Goal: Communication & Community: Participate in discussion

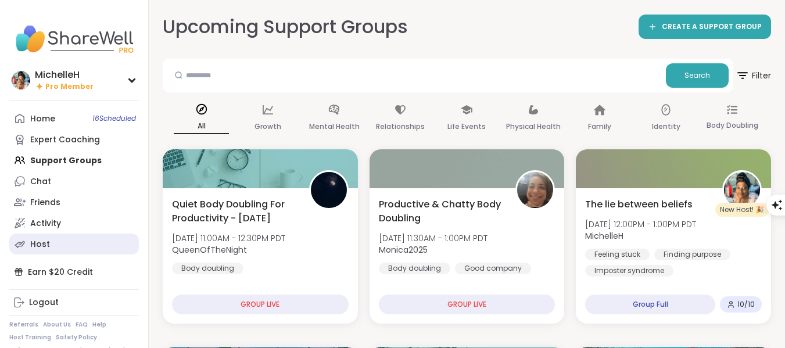
click at [51, 247] on link "Host" at bounding box center [73, 243] width 129 height 21
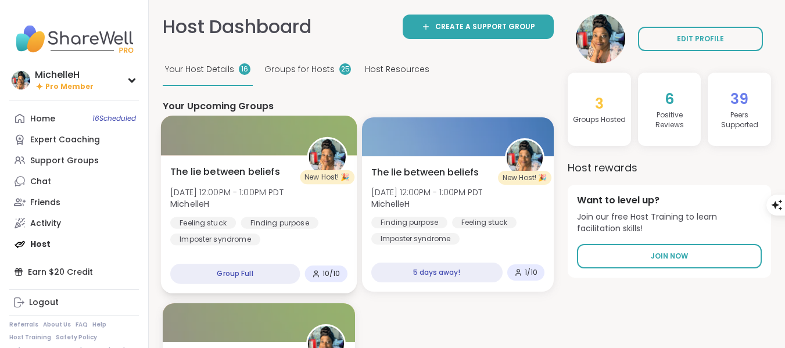
click at [267, 182] on div "The lie between beliefs Fri, Oct 10 | 12:00PM - 1:00PM PDT MichelleH Feeling st…" at bounding box center [258, 205] width 177 height 81
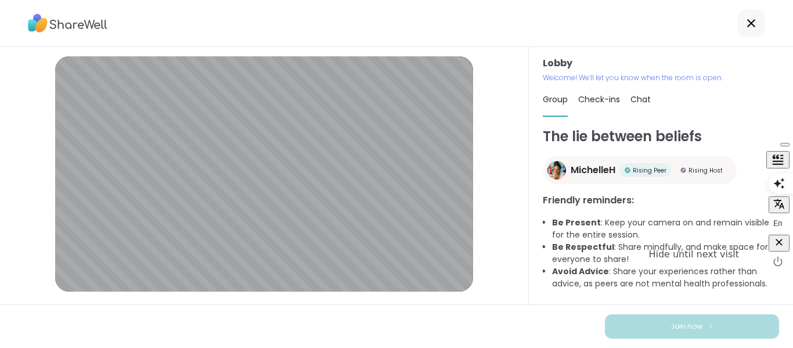
click at [776, 246] on icon "button" at bounding box center [779, 242] width 7 height 7
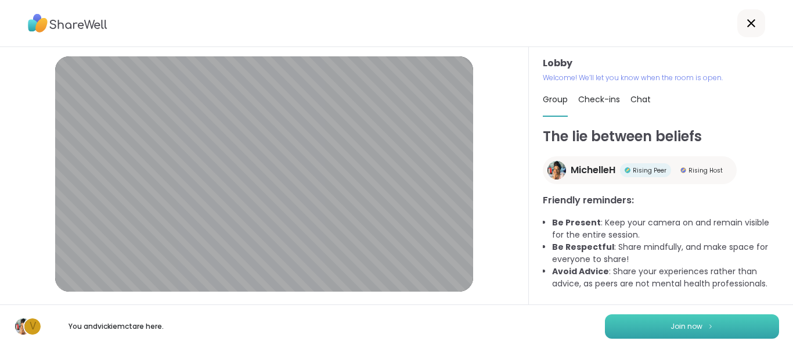
click at [694, 333] on button "Join now" at bounding box center [692, 326] width 174 height 24
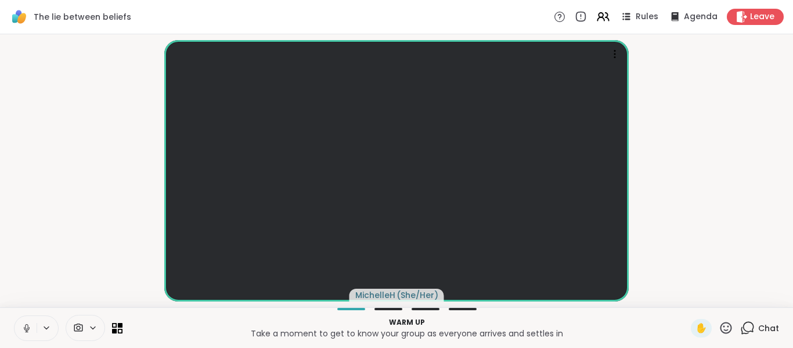
click at [46, 328] on icon at bounding box center [46, 328] width 9 height 10
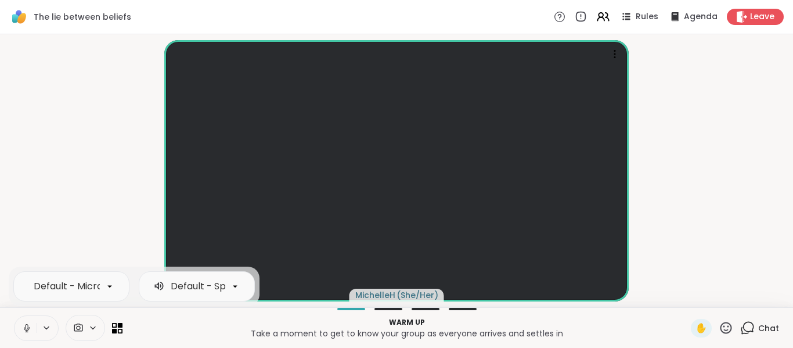
click at [33, 326] on button at bounding box center [26, 328] width 22 height 24
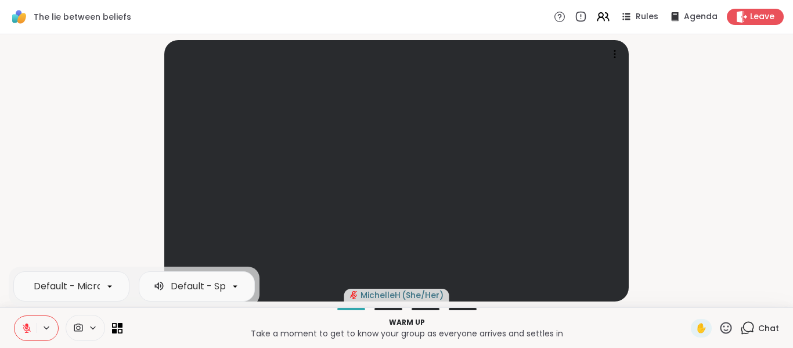
click at [106, 151] on video-player-container "MichelleH ( She/Her )" at bounding box center [396, 171] width 779 height 264
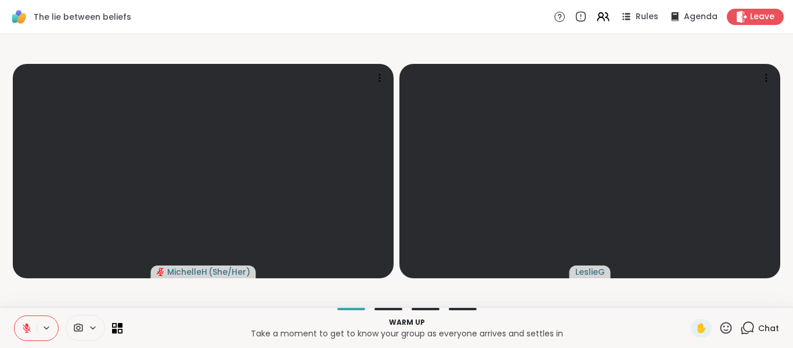
click at [28, 329] on icon at bounding box center [27, 328] width 8 height 8
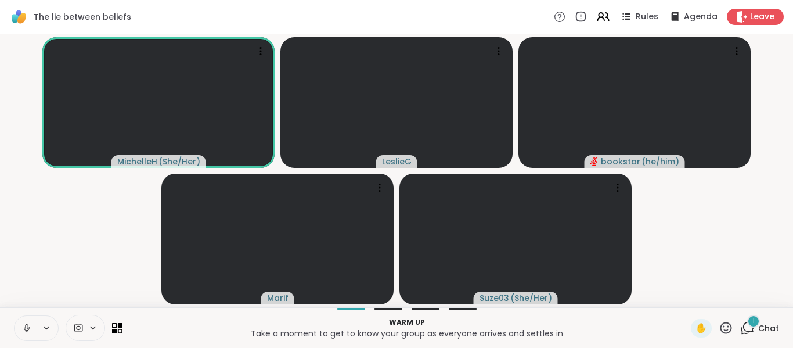
click at [758, 332] on span "Chat" at bounding box center [768, 328] width 21 height 12
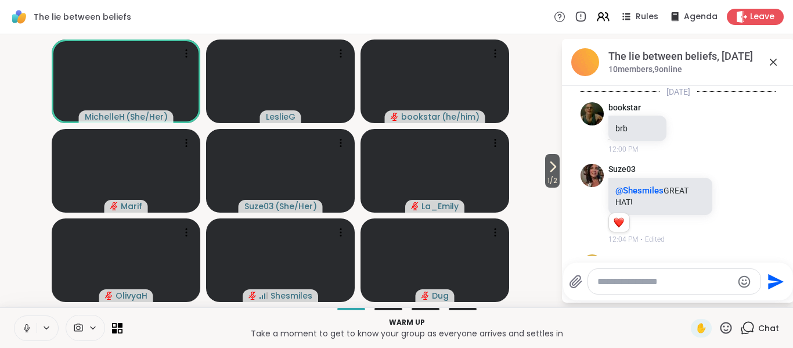
scroll to position [109, 0]
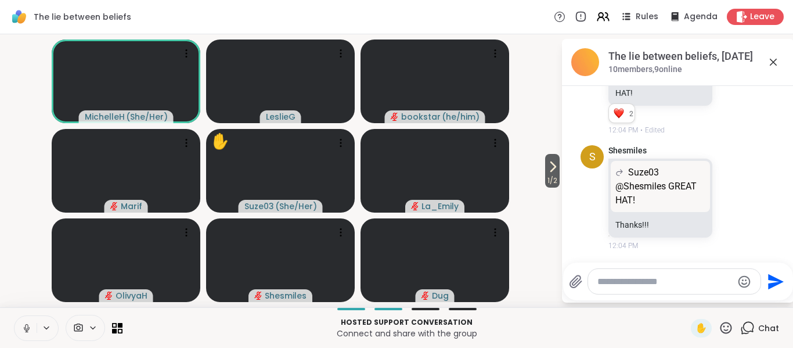
click at [19, 329] on button at bounding box center [26, 328] width 22 height 24
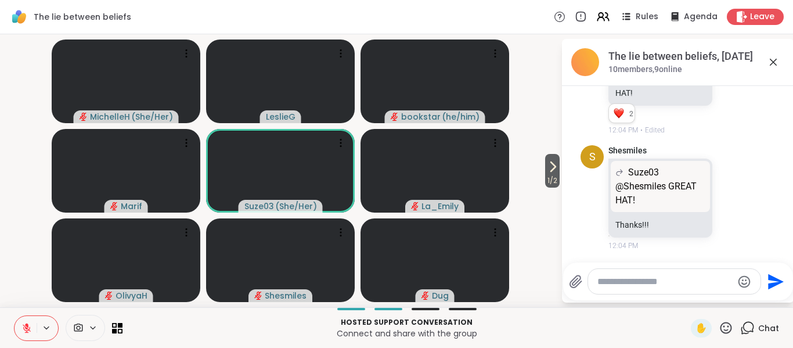
drag, startPoint x: 46, startPoint y: 329, endPoint x: 53, endPoint y: 329, distance: 7.0
click at [48, 329] on icon at bounding box center [46, 328] width 9 height 10
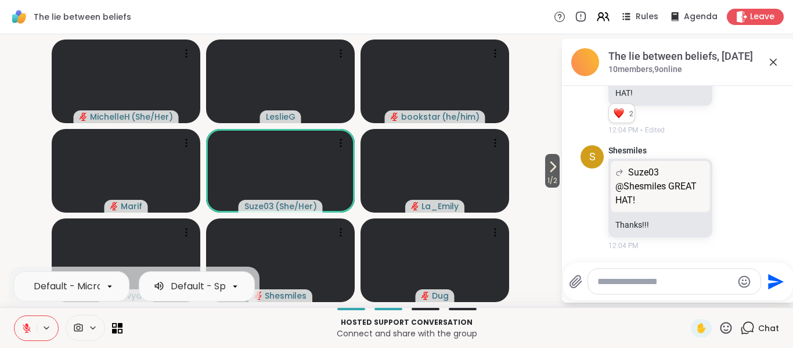
click at [168, 289] on div "Default - Speakers (Yeti Stereo Microphone)" at bounding box center [265, 286] width 224 height 14
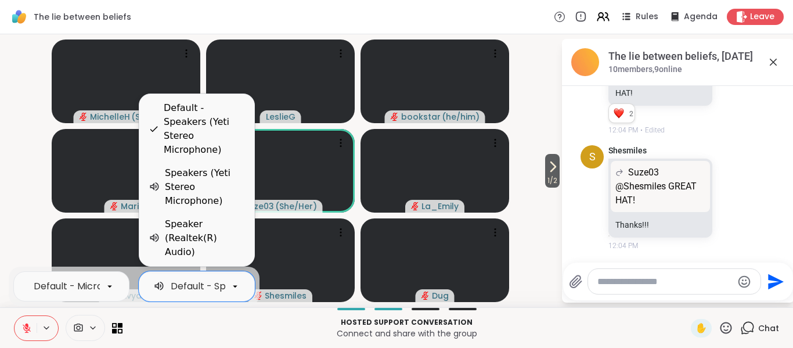
scroll to position [0, 131]
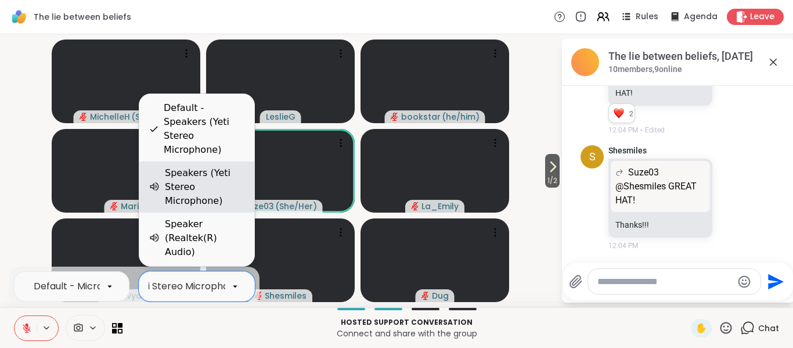
click at [226, 197] on div "Speakers (Yeti Stereo Microphone)" at bounding box center [205, 187] width 80 height 42
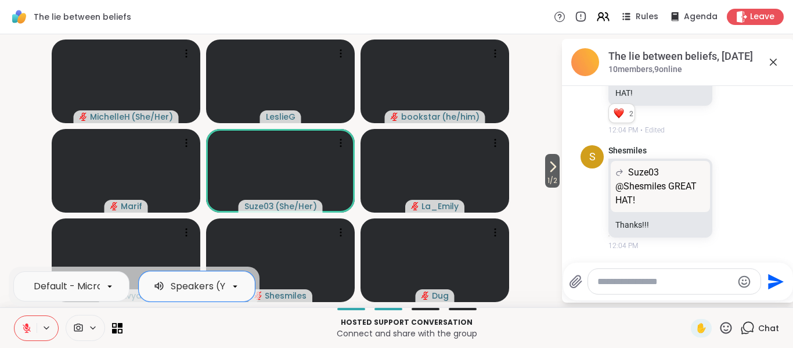
click at [44, 330] on icon at bounding box center [46, 328] width 9 height 10
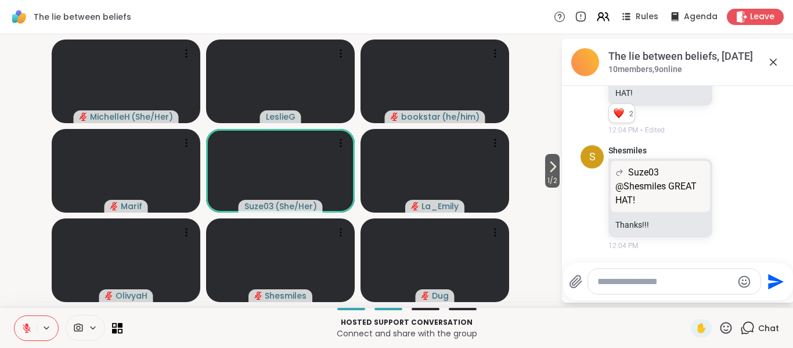
click at [46, 332] on icon at bounding box center [46, 328] width 9 height 10
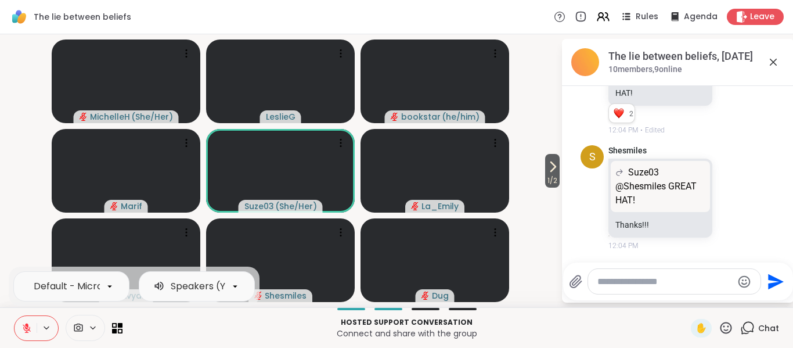
click at [44, 325] on icon at bounding box center [46, 328] width 9 height 10
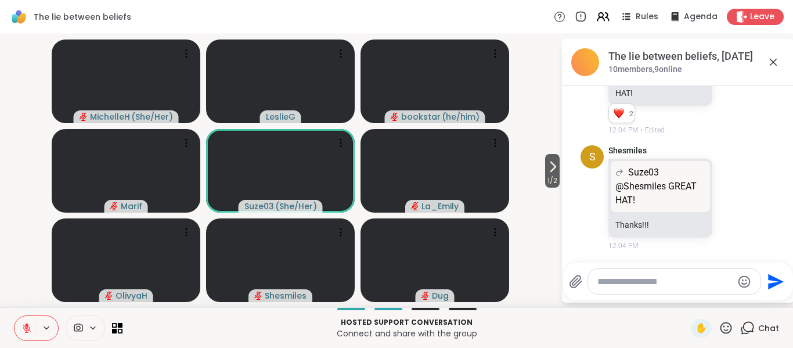
click at [42, 329] on icon at bounding box center [46, 328] width 9 height 10
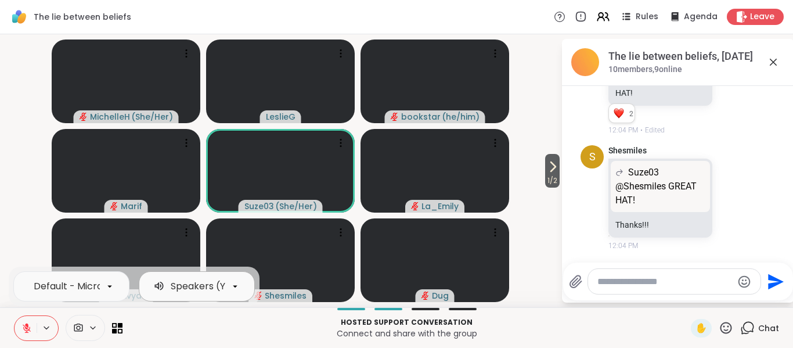
click at [184, 289] on div "Speakers (Yeti Stereo Microphone)" at bounding box center [251, 286] width 161 height 14
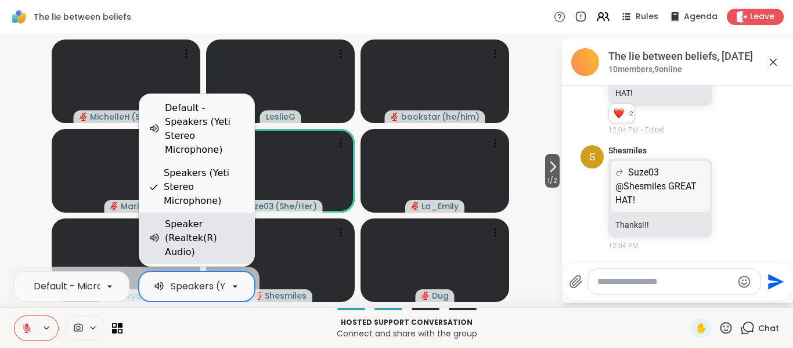
scroll to position [0, 88]
click at [195, 246] on div "Speaker (Realtek(R) Audio)" at bounding box center [205, 238] width 80 height 42
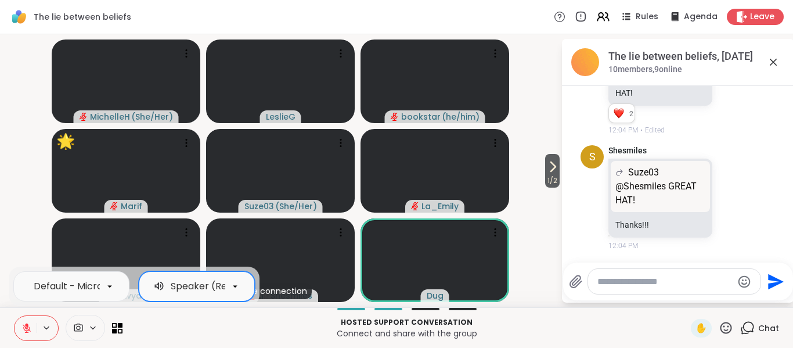
click at [49, 329] on icon at bounding box center [46, 328] width 9 height 10
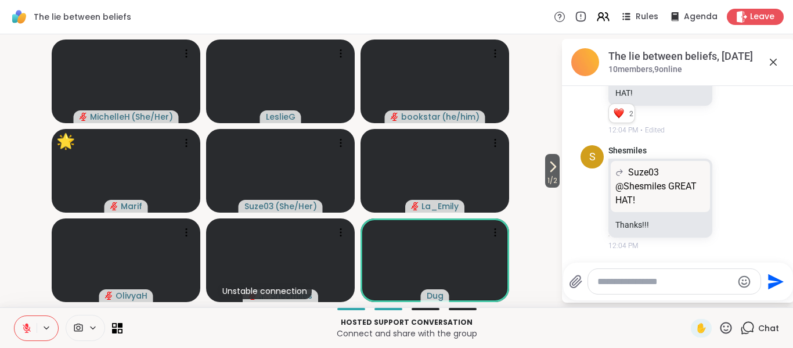
click at [49, 329] on icon at bounding box center [46, 328] width 9 height 10
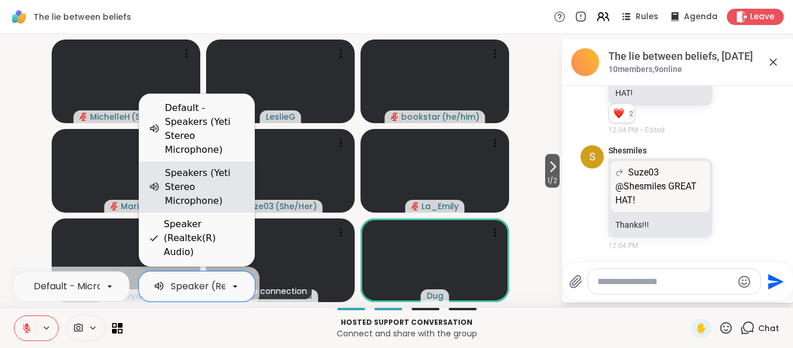
click at [200, 208] on div "Speakers (Yeti Stereo Microphone)" at bounding box center [205, 187] width 80 height 42
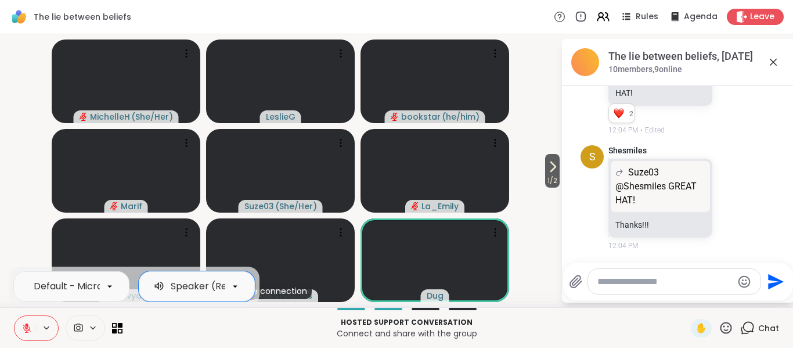
scroll to position [0, 53]
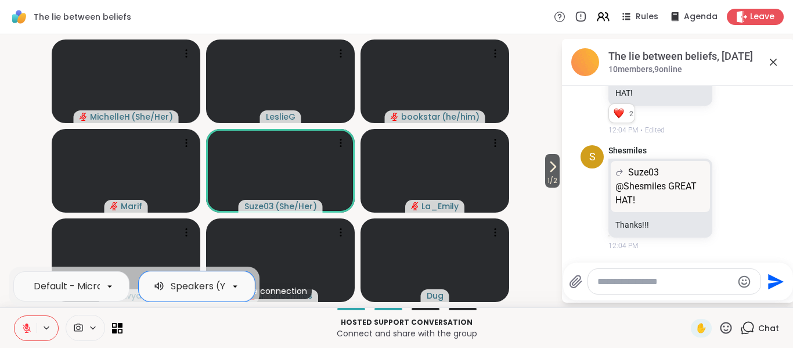
click at [635, 279] on textarea "Type your message" at bounding box center [665, 282] width 135 height 12
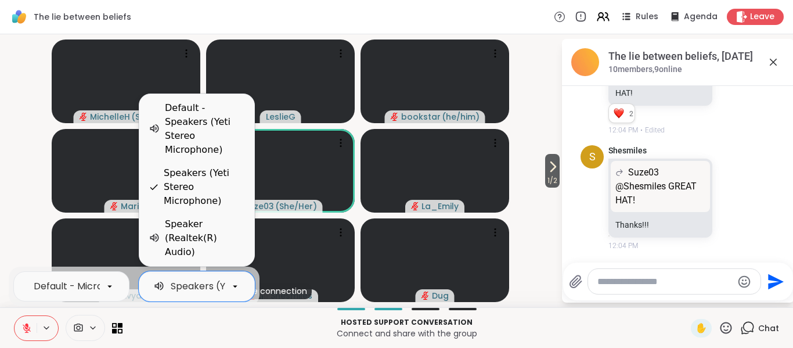
click at [177, 286] on div "Speakers (Yeti Stereo Microphone)" at bounding box center [251, 286] width 161 height 14
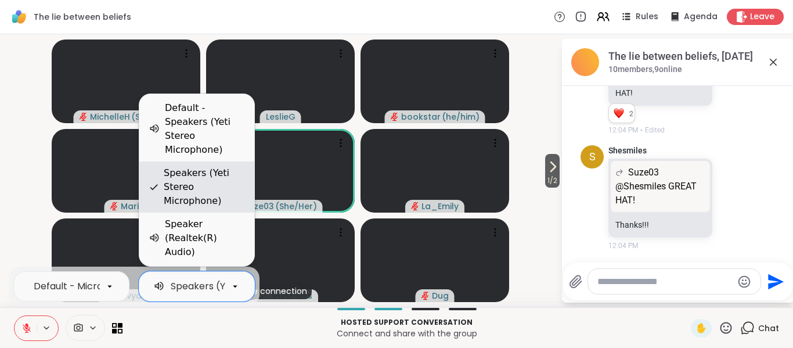
scroll to position [0, 88]
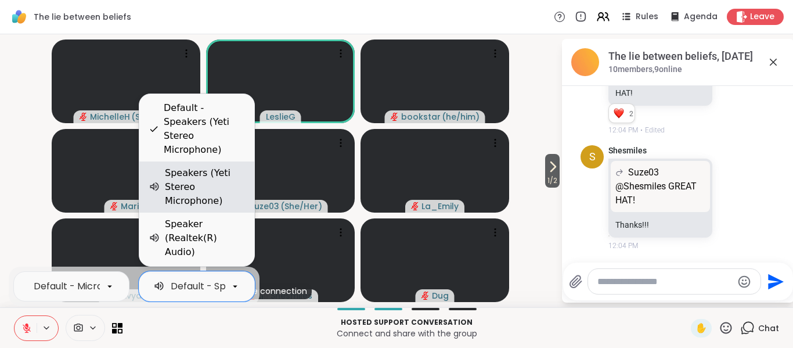
click at [205, 208] on div "Speakers (Yeti Stereo Microphone)" at bounding box center [205, 187] width 80 height 42
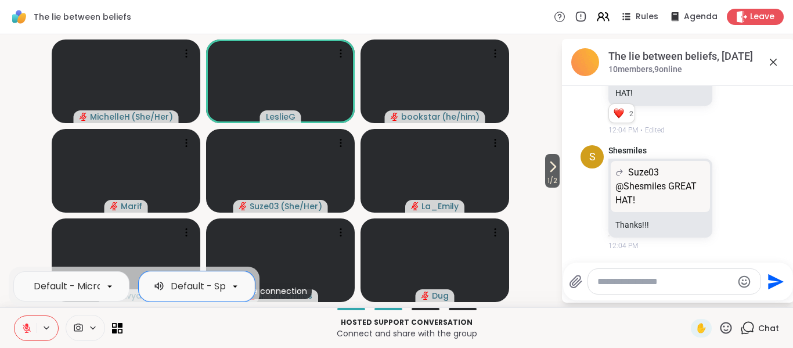
scroll to position [0, 131]
drag, startPoint x: 24, startPoint y: 330, endPoint x: 110, endPoint y: 333, distance: 86.6
click at [24, 330] on icon at bounding box center [26, 328] width 10 height 10
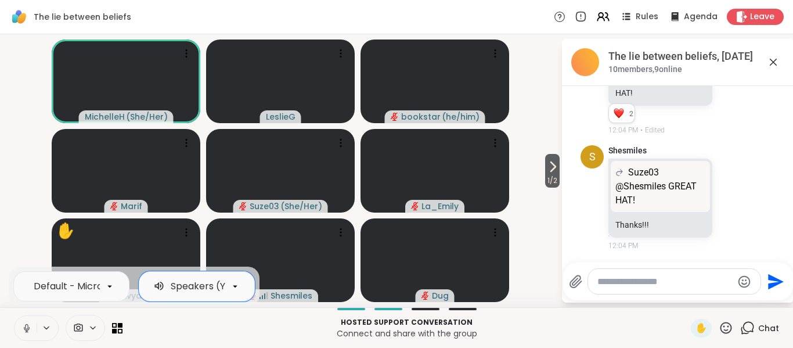
click at [27, 330] on icon at bounding box center [27, 327] width 6 height 3
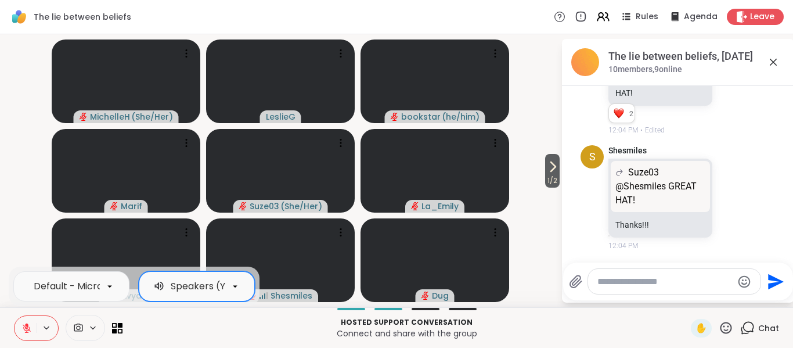
click at [224, 286] on div "Speakers (Yeti Stereo Microphone)" at bounding box center [251, 286] width 161 height 14
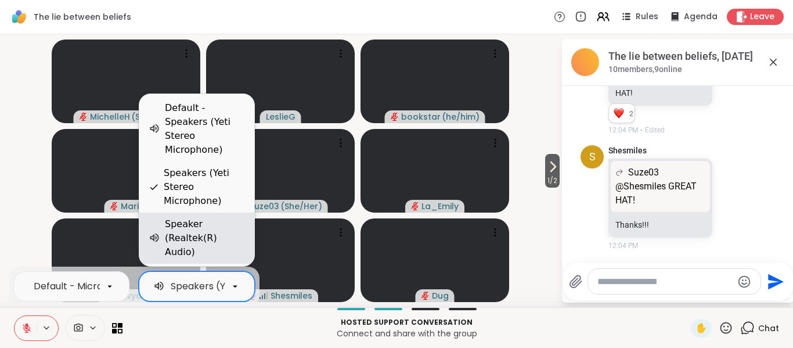
click at [208, 249] on div "Speaker (Realtek(R) Audio)" at bounding box center [205, 238] width 80 height 42
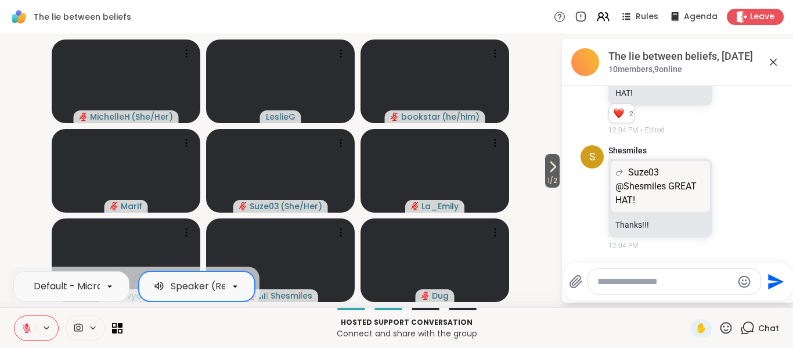
click at [27, 332] on icon at bounding box center [27, 328] width 8 height 8
click at [46, 331] on icon at bounding box center [46, 328] width 9 height 10
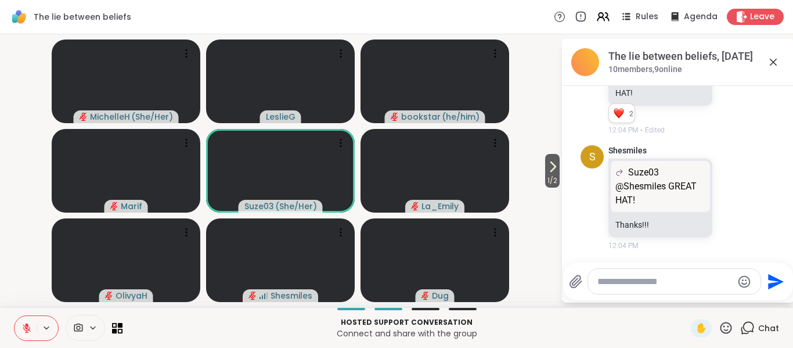
click at [26, 332] on icon at bounding box center [26, 328] width 10 height 10
click at [24, 329] on icon at bounding box center [27, 327] width 6 height 3
click at [93, 324] on icon at bounding box center [92, 328] width 9 height 10
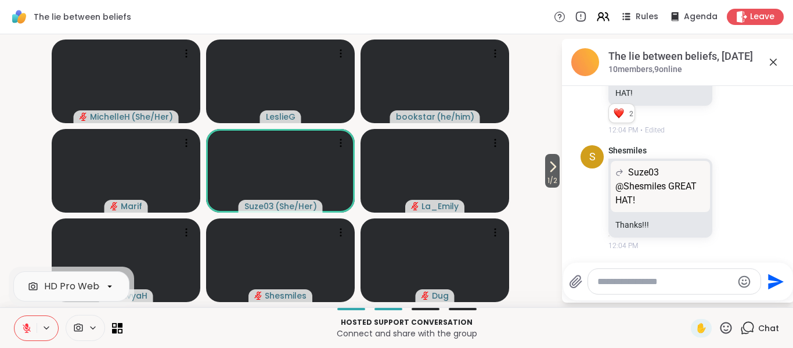
click at [45, 328] on icon at bounding box center [46, 328] width 9 height 10
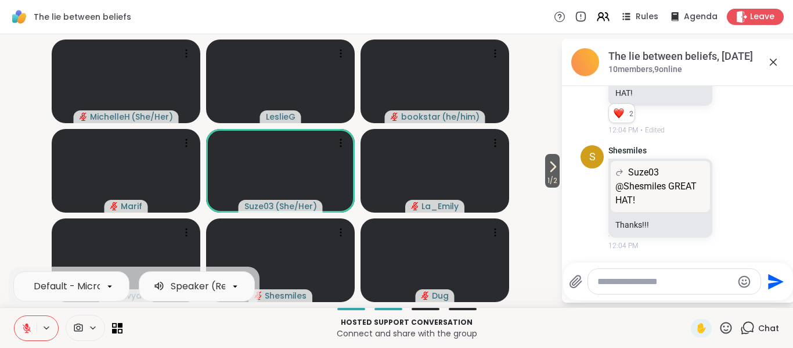
click at [210, 289] on div "Speaker (Realtek(R) Audio)" at bounding box center [234, 286] width 126 height 14
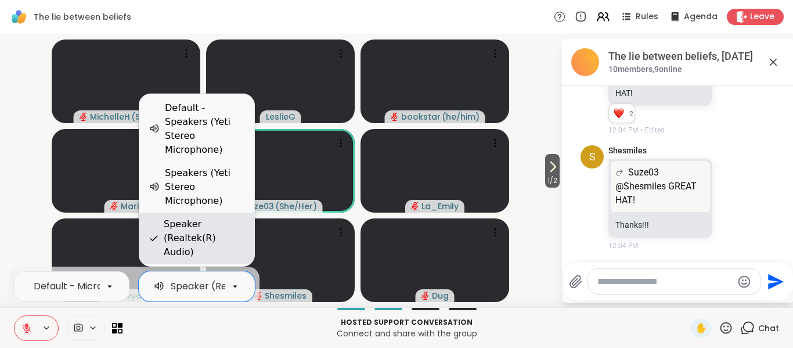
scroll to position [0, 53]
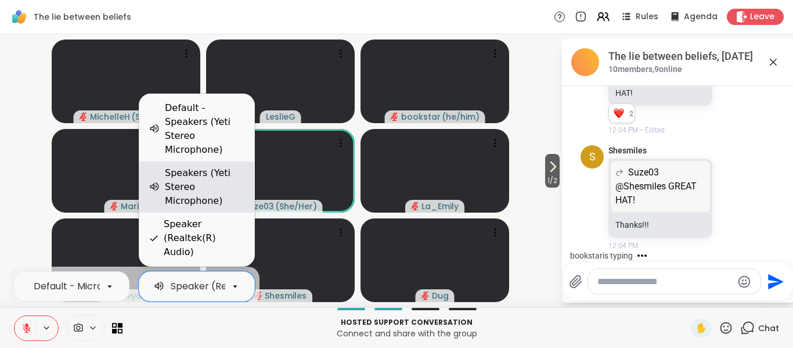
click at [209, 204] on div "Speakers (Yeti Stereo Microphone)" at bounding box center [205, 187] width 80 height 42
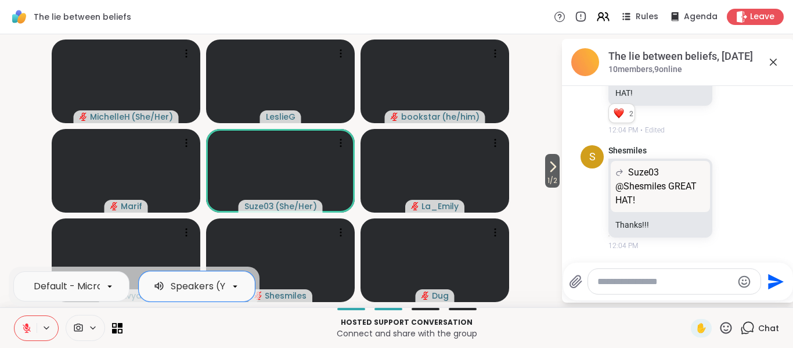
scroll to position [183, 0]
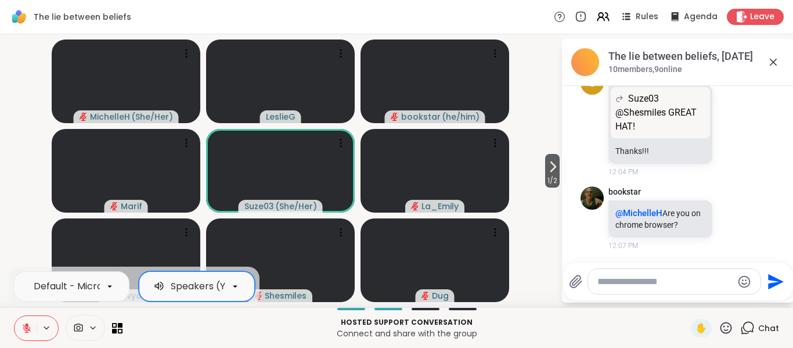
click at [203, 288] on div "Speakers (Yeti Stereo Microphone)" at bounding box center [251, 286] width 161 height 14
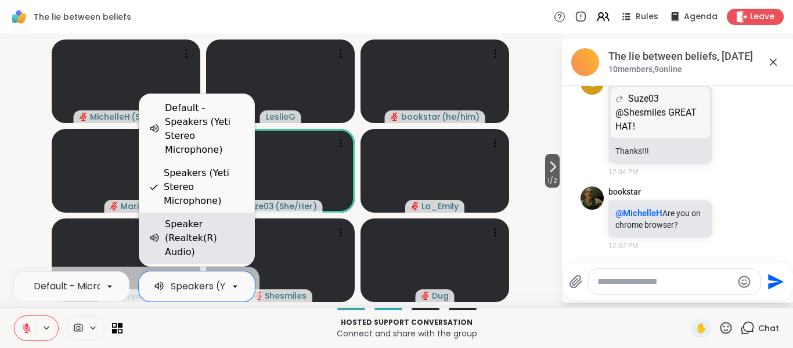
click at [207, 254] on div "Speaker (Realtek(R) Audio)" at bounding box center [205, 238] width 80 height 42
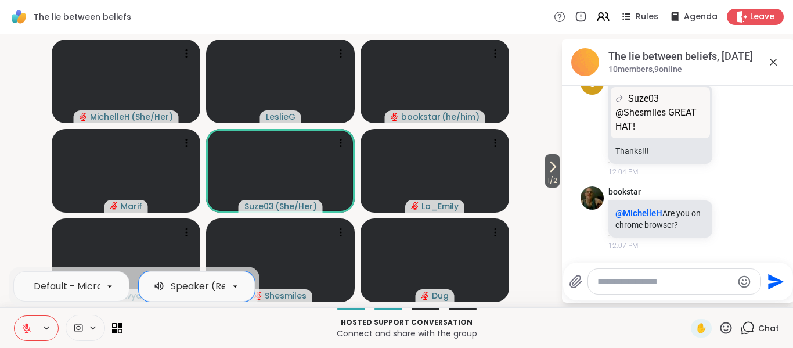
click at [38, 325] on button at bounding box center [47, 328] width 21 height 10
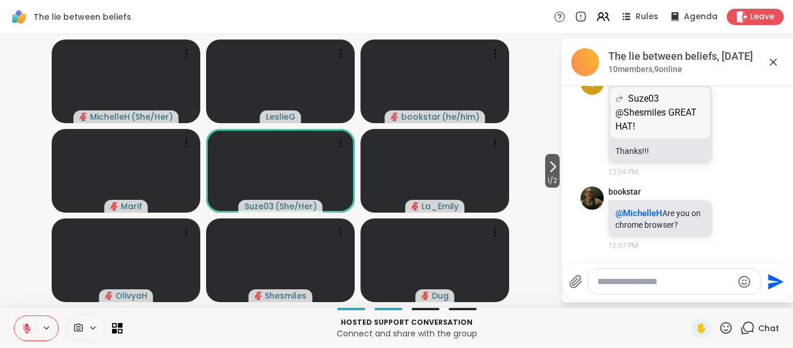
click at [51, 328] on icon at bounding box center [46, 328] width 9 height 10
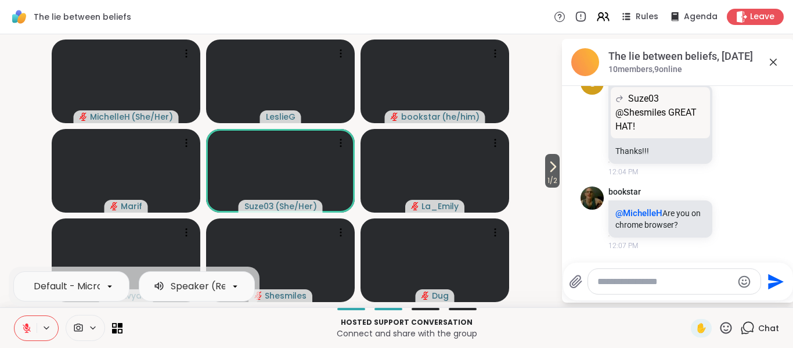
click at [31, 327] on icon at bounding box center [26, 328] width 10 height 10
click at [235, 285] on icon at bounding box center [235, 286] width 5 height 2
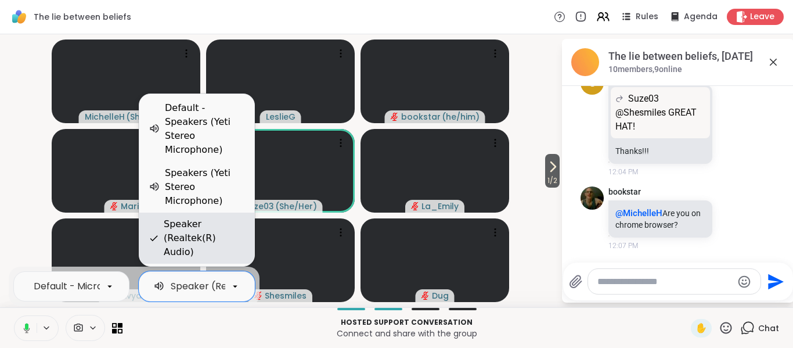
scroll to position [0, 53]
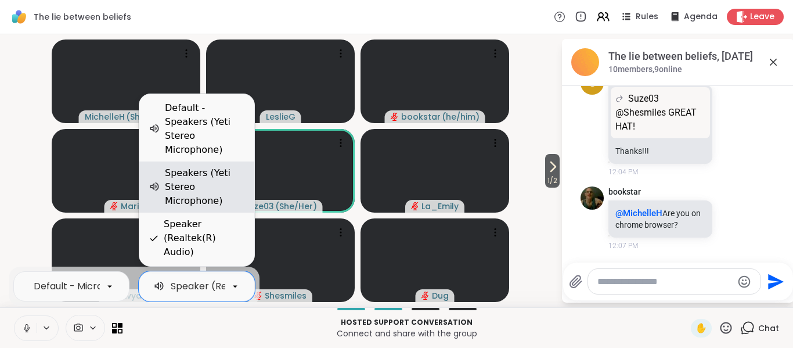
click at [205, 207] on div "Speakers (Yeti Stereo Microphone)" at bounding box center [205, 187] width 80 height 42
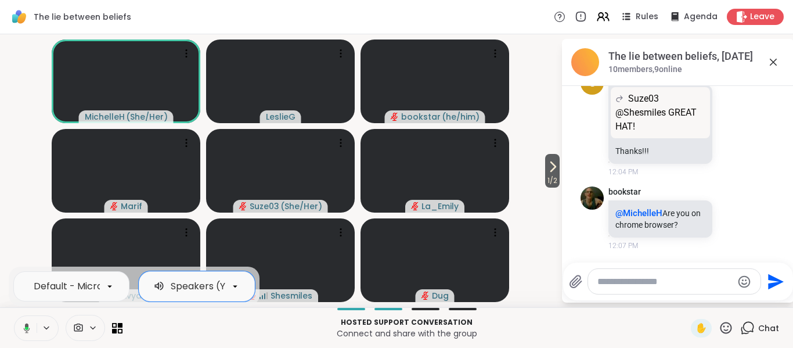
click at [30, 328] on button at bounding box center [25, 328] width 24 height 24
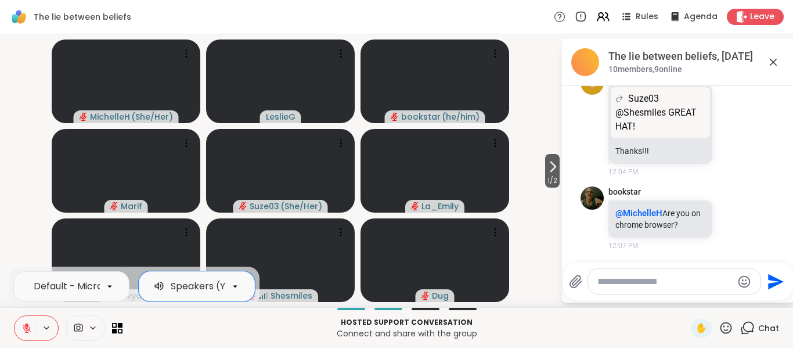
click at [550, 173] on button "1 / 2" at bounding box center [552, 171] width 15 height 34
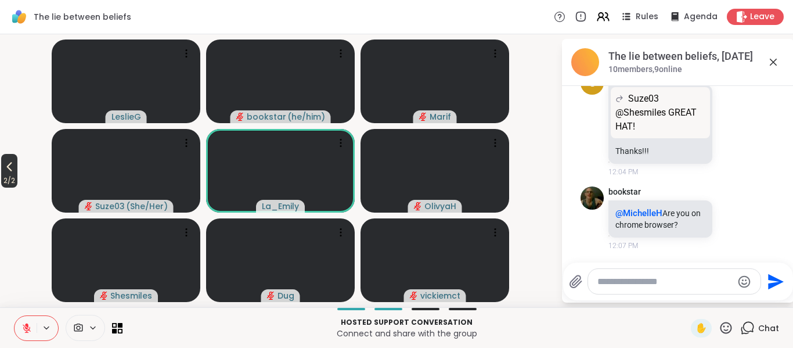
click at [11, 170] on icon at bounding box center [9, 167] width 14 height 14
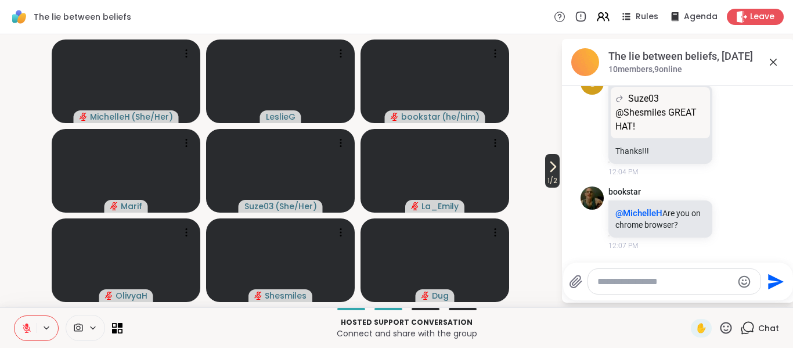
click at [552, 177] on span "1 / 2" at bounding box center [552, 181] width 15 height 14
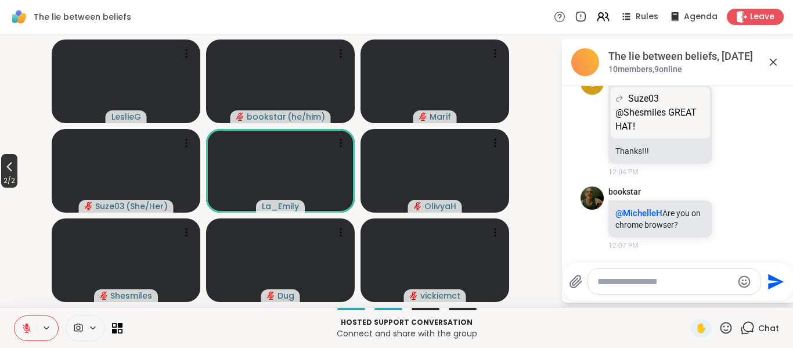
click at [10, 178] on span "2 / 2" at bounding box center [9, 181] width 16 height 14
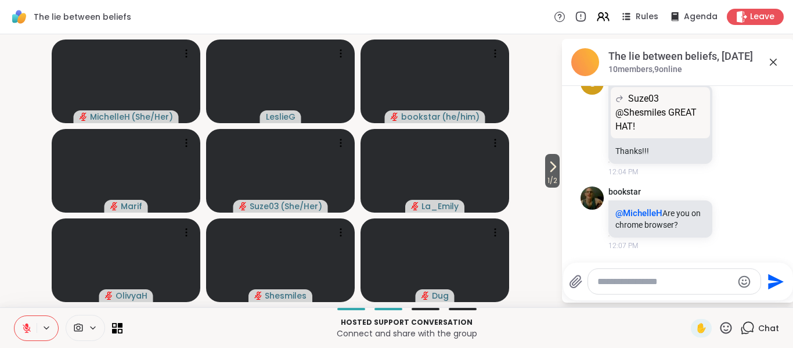
click at [24, 330] on icon at bounding box center [26, 328] width 10 height 10
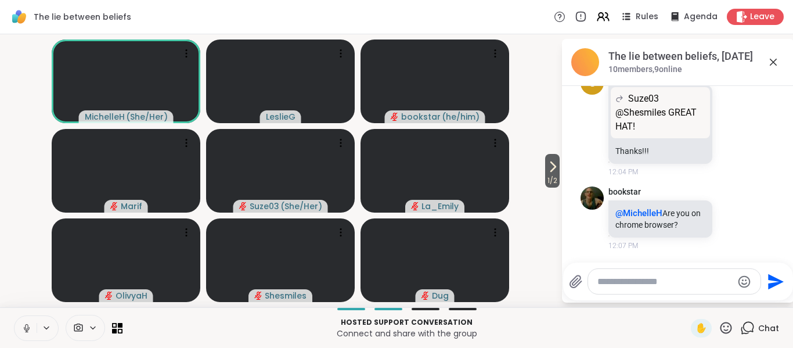
click at [21, 330] on button at bounding box center [26, 328] width 22 height 24
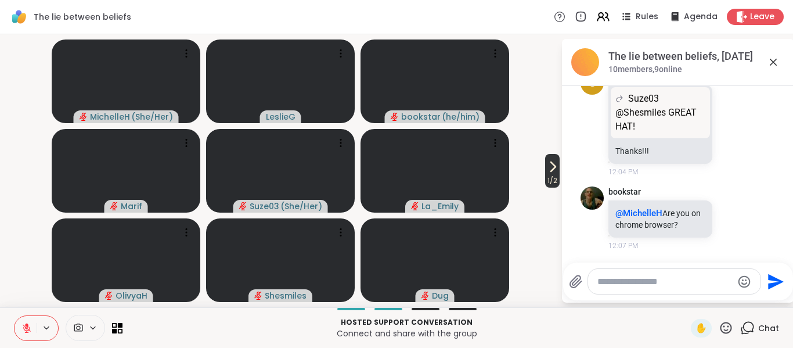
click at [550, 177] on span "1 / 2" at bounding box center [552, 181] width 15 height 14
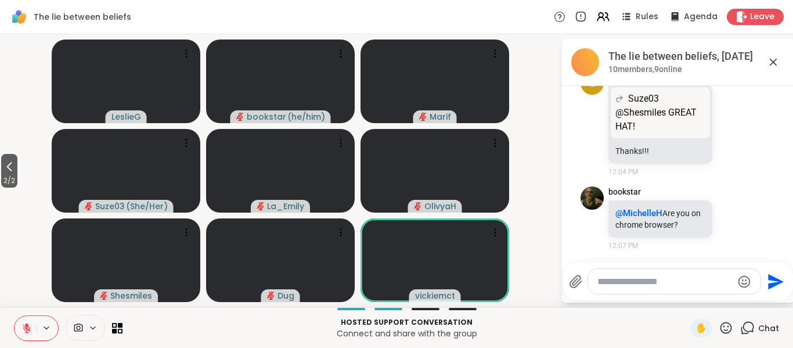
click at [720, 330] on icon at bounding box center [726, 328] width 15 height 15
click at [686, 297] on span "❤️" at bounding box center [692, 297] width 12 height 14
click at [8, 176] on span "2 / 2" at bounding box center [9, 181] width 16 height 14
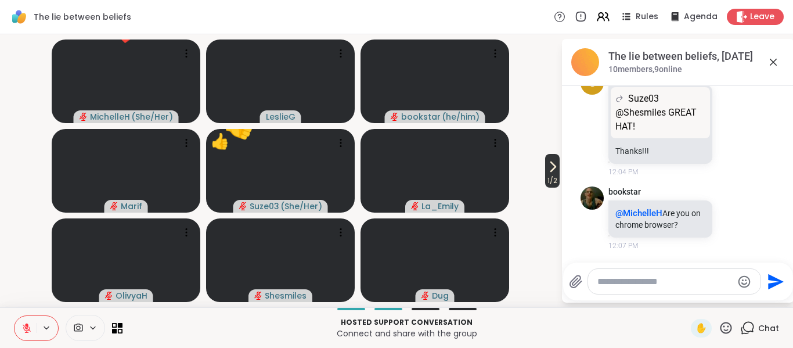
click at [548, 179] on span "1 / 2" at bounding box center [552, 181] width 15 height 14
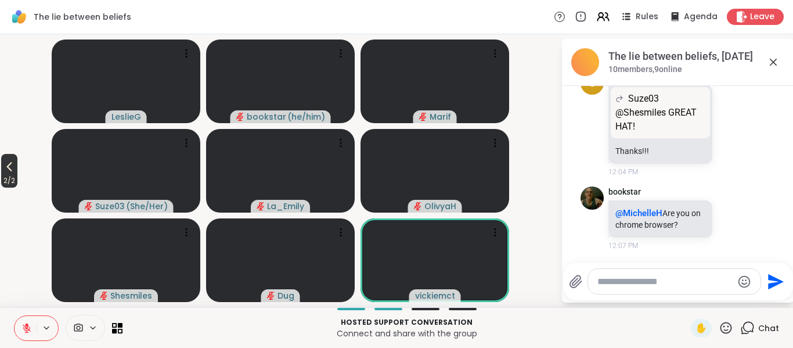
click at [12, 170] on icon at bounding box center [9, 166] width 5 height 9
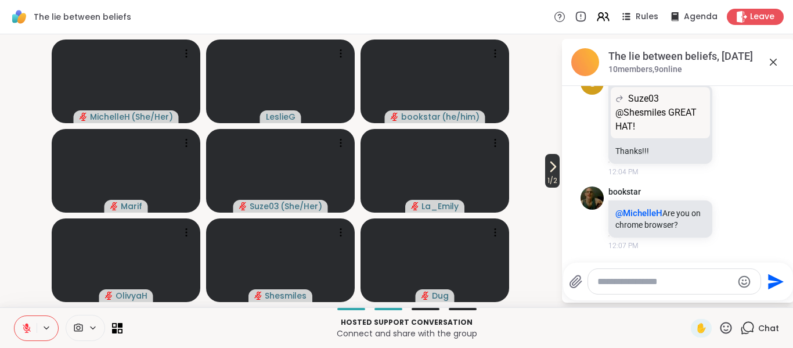
click at [552, 178] on span "1 / 2" at bounding box center [552, 181] width 15 height 14
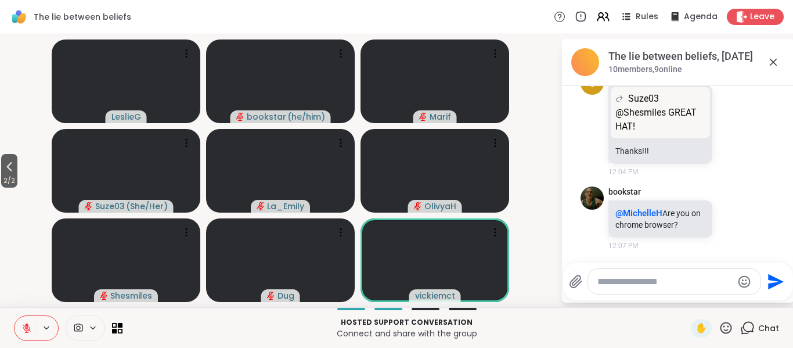
click at [4, 179] on span "2 / 2" at bounding box center [9, 181] width 16 height 14
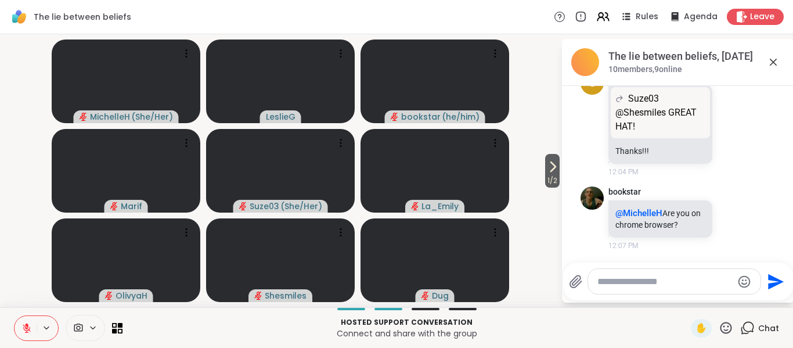
click at [28, 329] on icon at bounding box center [27, 328] width 8 height 8
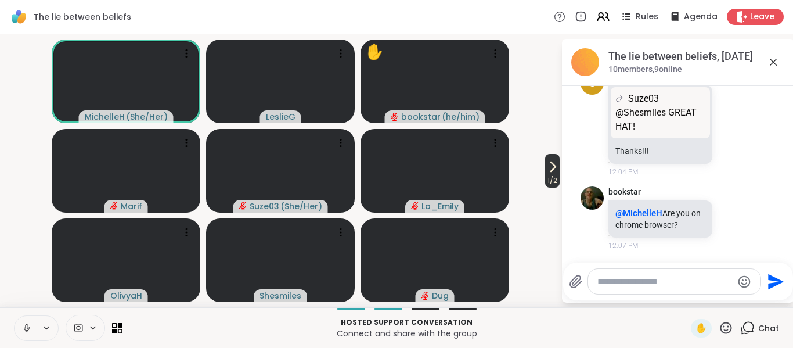
click at [552, 179] on span "1 / 2" at bounding box center [552, 181] width 15 height 14
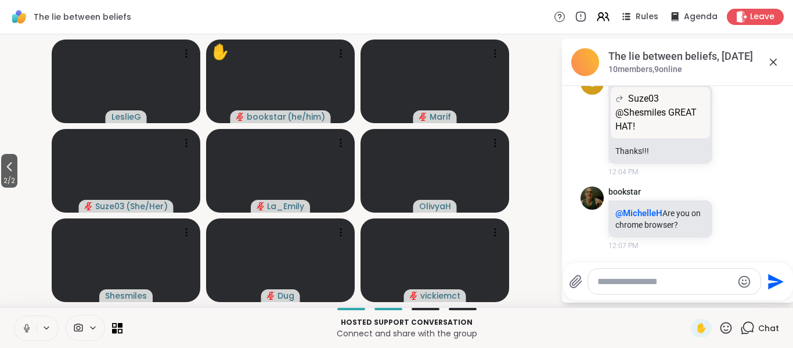
click at [23, 331] on icon at bounding box center [26, 328] width 10 height 10
click at [28, 330] on icon at bounding box center [27, 327] width 6 height 3
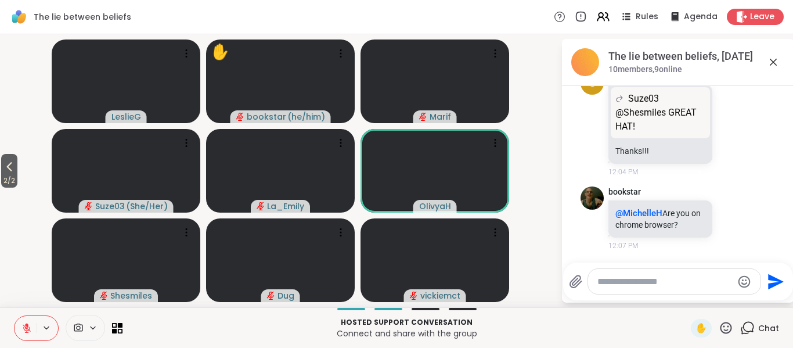
click at [719, 331] on icon at bounding box center [726, 328] width 15 height 15
click at [759, 304] on div "🎉" at bounding box center [768, 297] width 21 height 19
click at [10, 174] on span "2 / 2" at bounding box center [9, 181] width 16 height 14
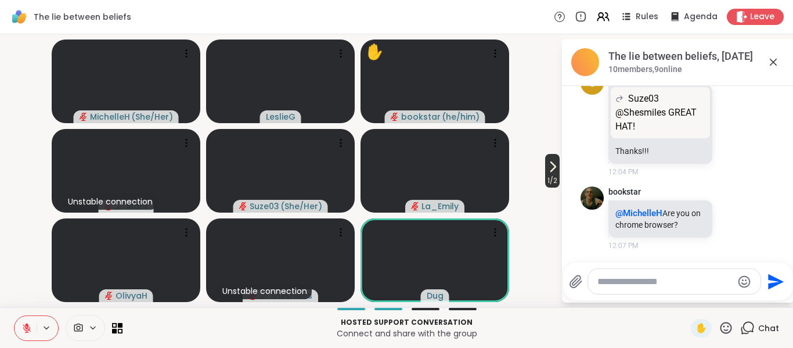
click at [554, 171] on icon at bounding box center [553, 167] width 14 height 14
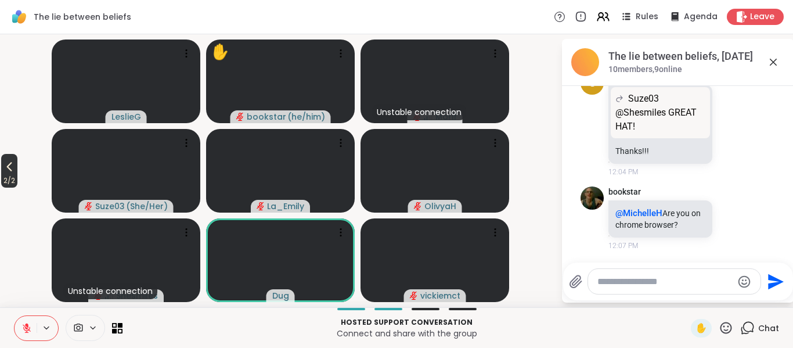
click at [9, 169] on icon at bounding box center [9, 167] width 14 height 14
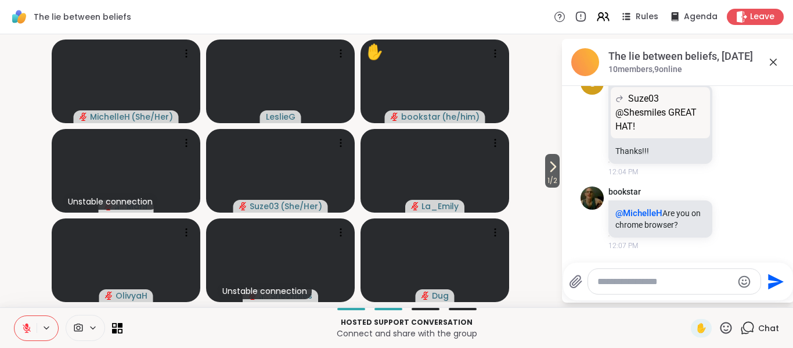
click at [21, 326] on icon at bounding box center [26, 328] width 10 height 10
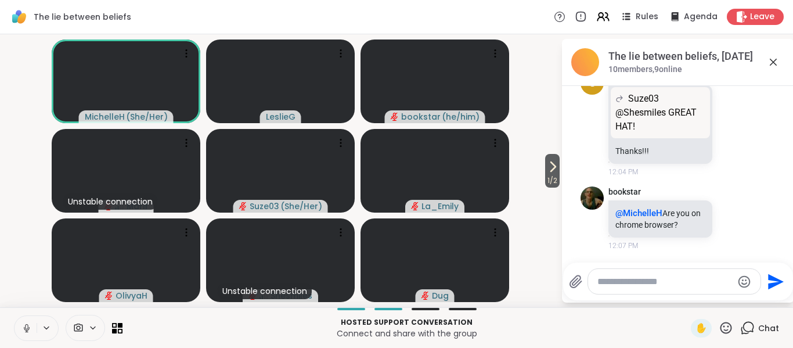
click at [21, 326] on icon at bounding box center [26, 328] width 10 height 10
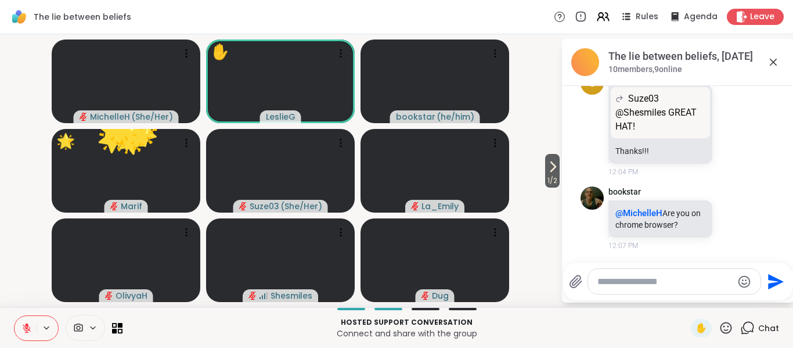
click at [27, 326] on icon at bounding box center [26, 325] width 3 height 5
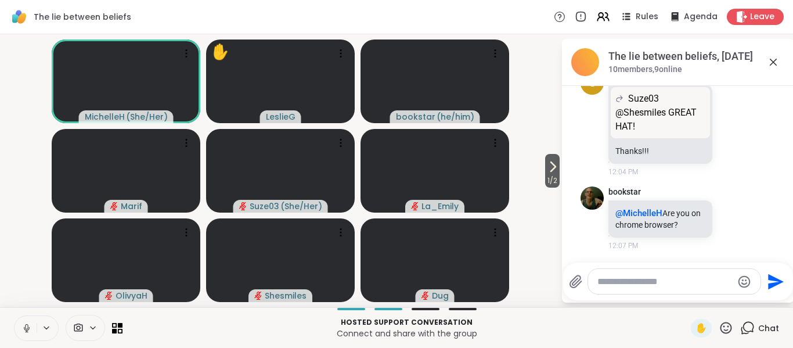
click at [28, 330] on icon at bounding box center [26, 328] width 10 height 10
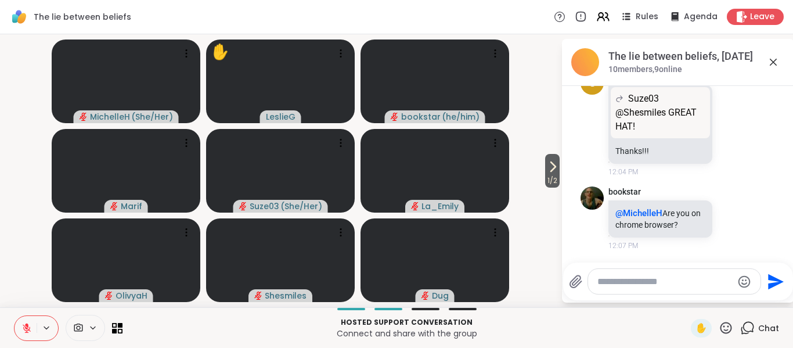
click at [27, 330] on icon at bounding box center [27, 328] width 8 height 8
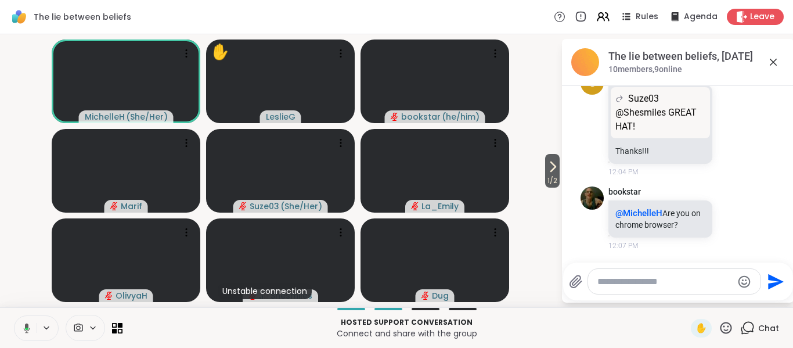
click at [28, 330] on icon at bounding box center [27, 328] width 6 height 10
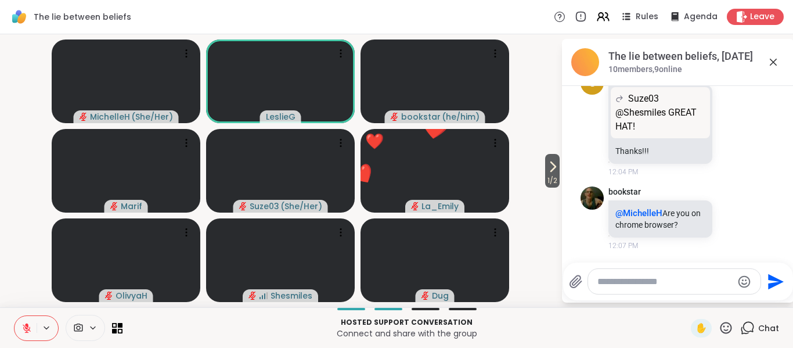
click at [719, 324] on icon at bounding box center [726, 328] width 15 height 15
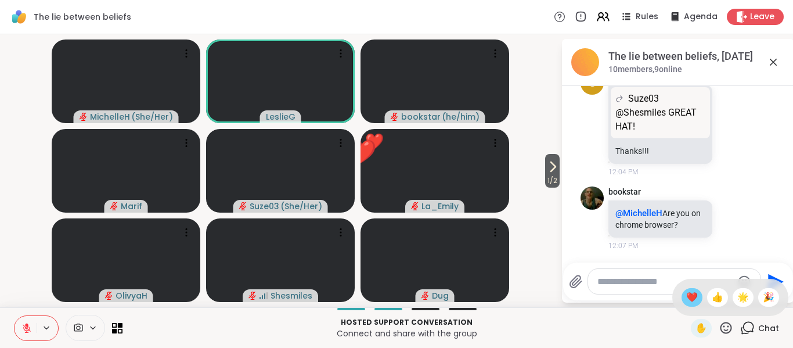
click at [686, 299] on span "❤️" at bounding box center [692, 297] width 12 height 14
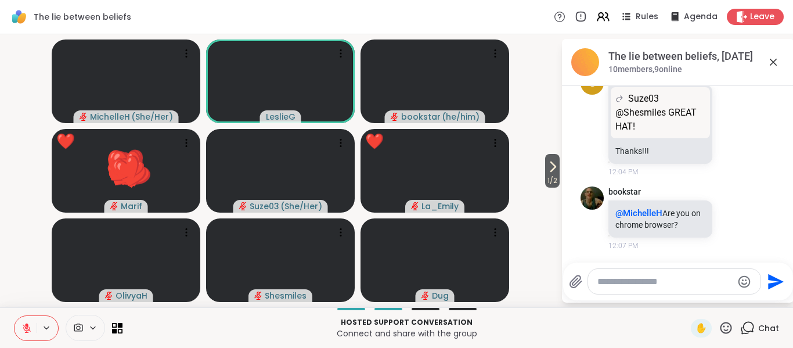
click at [26, 332] on icon at bounding box center [26, 328] width 10 height 10
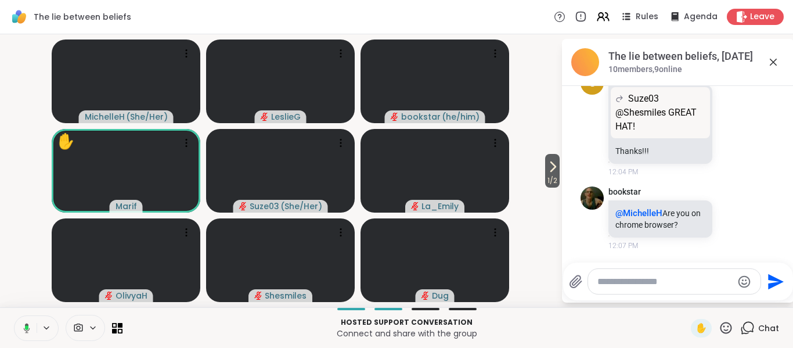
click at [23, 335] on button at bounding box center [25, 328] width 24 height 24
click at [26, 329] on icon at bounding box center [27, 328] width 8 height 8
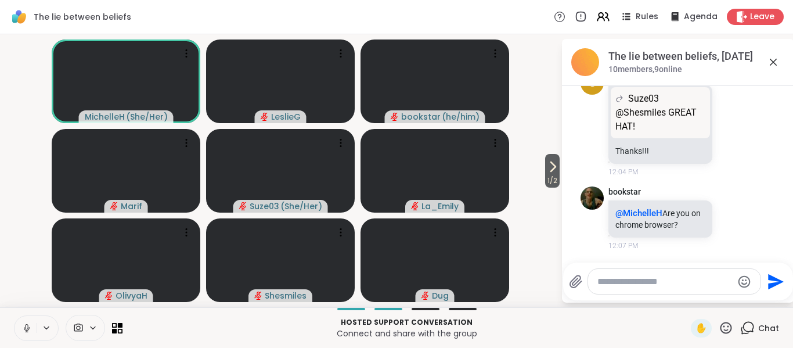
click at [28, 327] on icon at bounding box center [26, 326] width 3 height 5
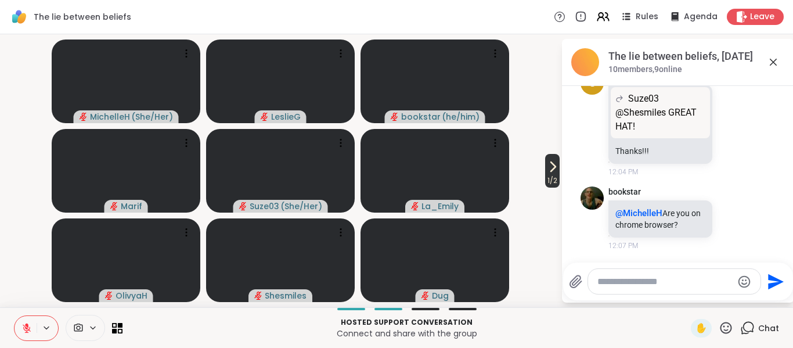
click at [546, 179] on span "1 / 2" at bounding box center [552, 181] width 15 height 14
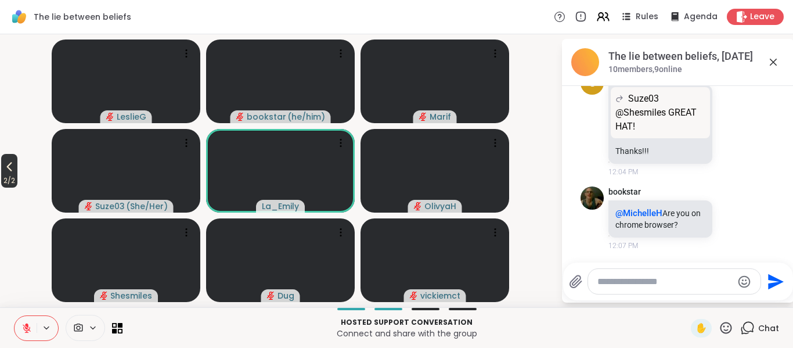
click at [13, 172] on icon at bounding box center [9, 167] width 14 height 14
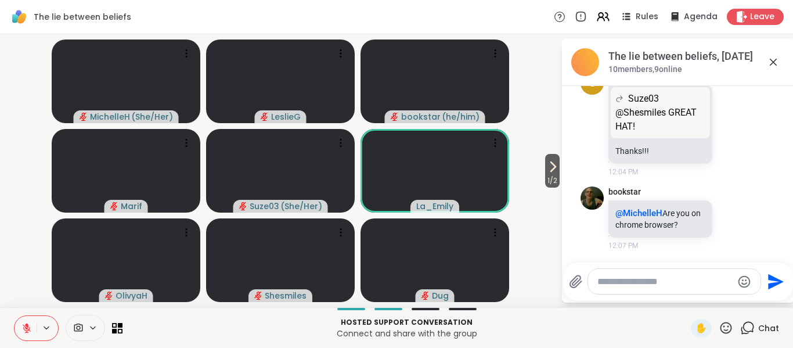
drag, startPoint x: 29, startPoint y: 322, endPoint x: 24, endPoint y: 284, distance: 38.1
click at [30, 322] on button at bounding box center [26, 328] width 22 height 24
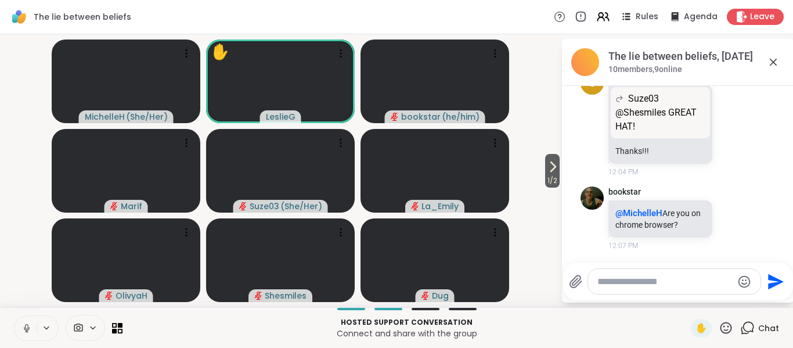
click at [27, 333] on icon at bounding box center [26, 328] width 10 height 10
click at [554, 179] on span "1 / 2" at bounding box center [552, 181] width 15 height 14
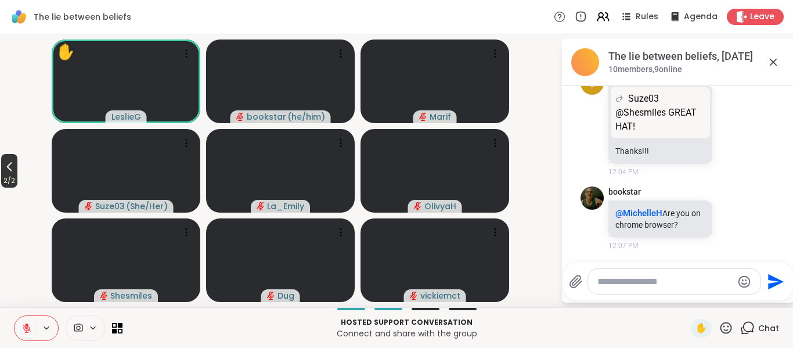
click at [8, 181] on span "2 / 2" at bounding box center [9, 181] width 16 height 14
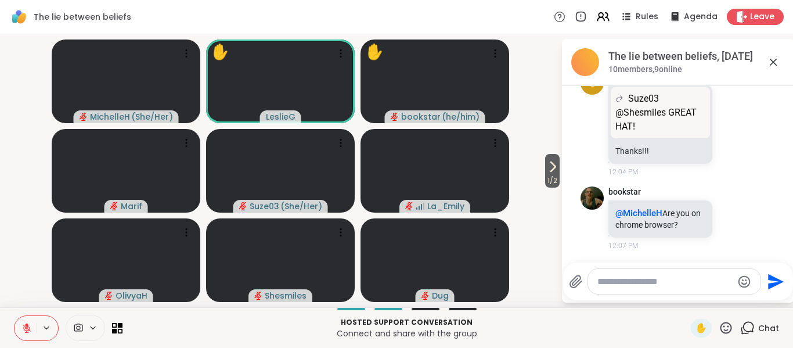
click at [23, 325] on icon at bounding box center [26, 328] width 10 height 10
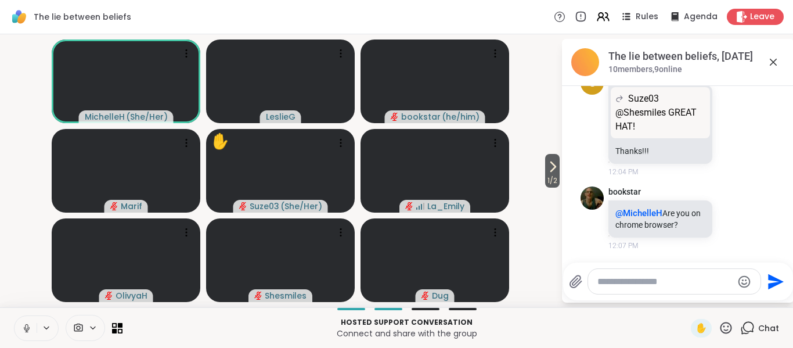
click at [23, 332] on icon at bounding box center [26, 328] width 10 height 10
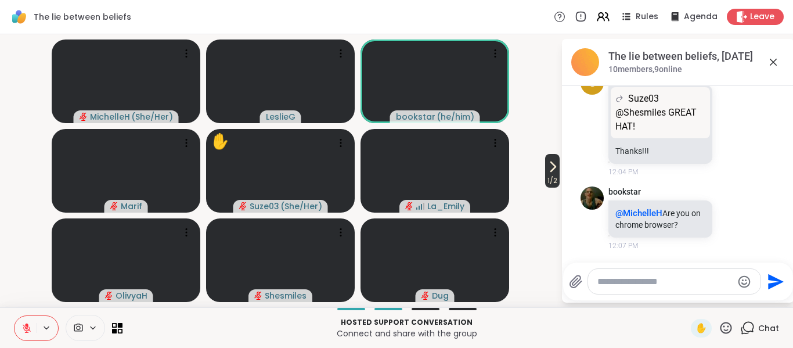
click at [557, 177] on span "1 / 2" at bounding box center [552, 181] width 15 height 14
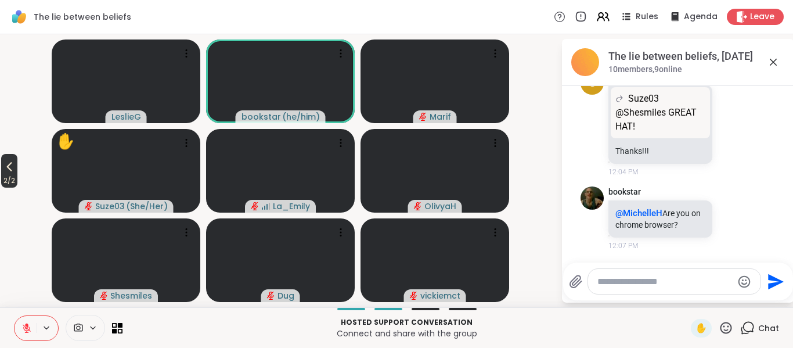
click at [17, 175] on span "2 / 2" at bounding box center [9, 181] width 16 height 14
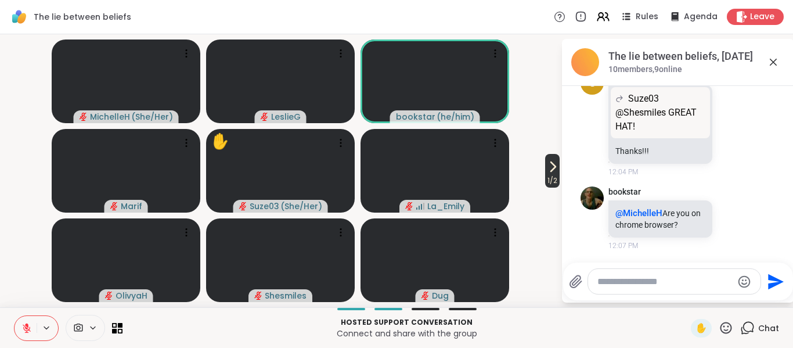
click at [552, 175] on span "1 / 2" at bounding box center [552, 181] width 15 height 14
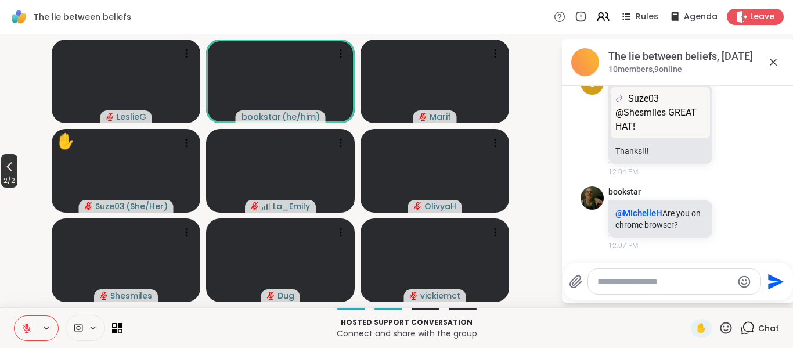
click at [14, 171] on icon at bounding box center [9, 167] width 14 height 14
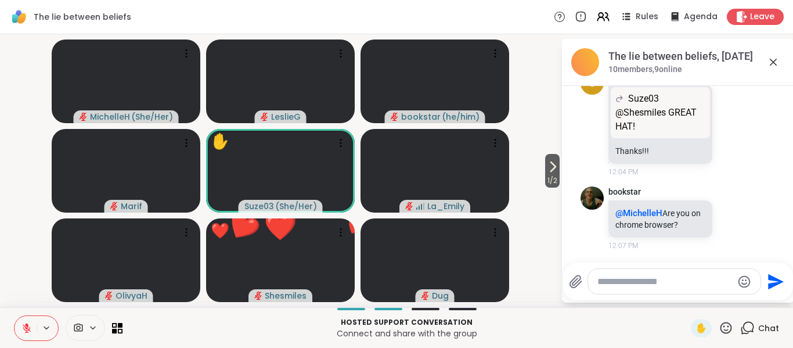
click at [722, 329] on icon at bounding box center [726, 328] width 15 height 15
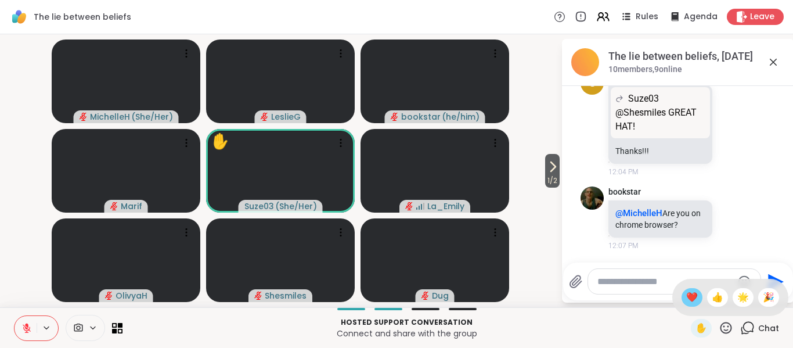
click at [686, 304] on span "❤️" at bounding box center [692, 297] width 12 height 14
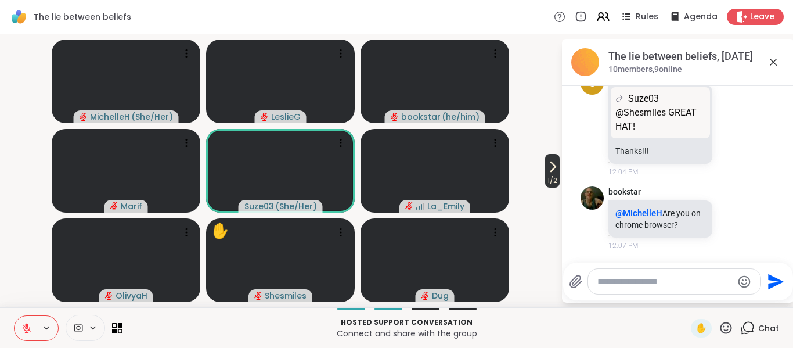
click at [551, 181] on span "1 / 2" at bounding box center [552, 181] width 15 height 14
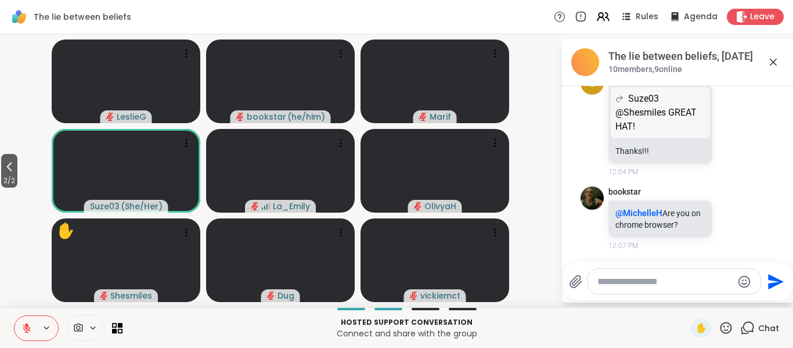
click at [23, 137] on video-player-container "2 / 2 LeslieG bookstar ( he/him ) Marif Suze03 ( She/Her ) La_Emily OlivyaH ✋ S…" at bounding box center [280, 171] width 547 height 264
click at [6, 167] on icon at bounding box center [9, 167] width 14 height 14
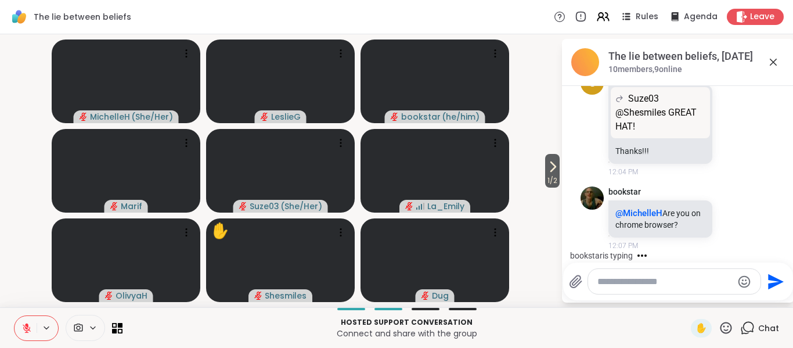
click at [26, 331] on icon at bounding box center [26, 328] width 10 height 10
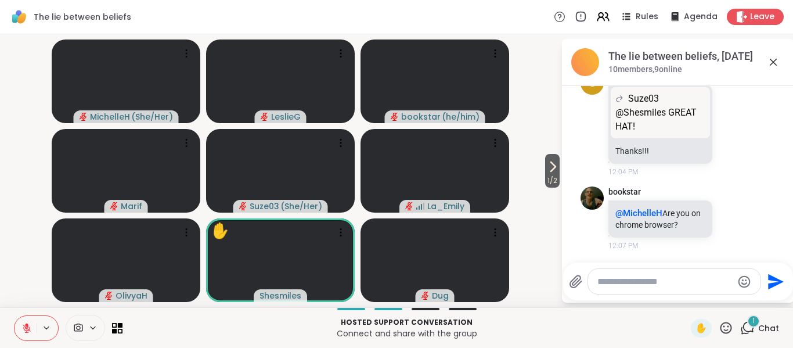
scroll to position [257, 0]
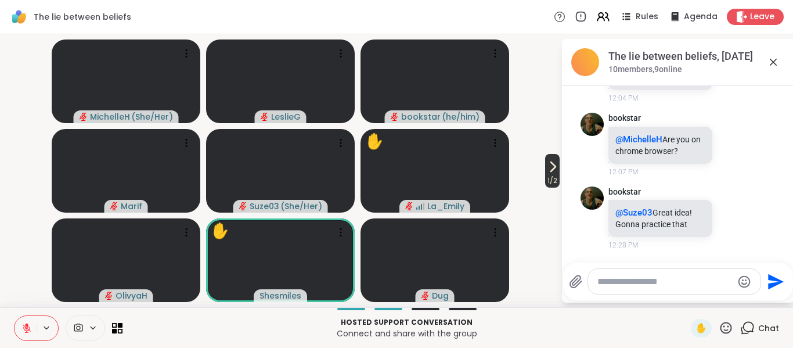
click at [555, 171] on icon at bounding box center [553, 167] width 14 height 14
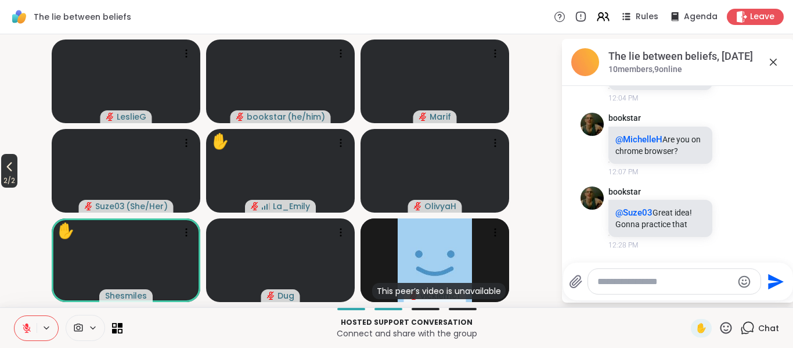
click at [8, 177] on span "2 / 2" at bounding box center [9, 181] width 16 height 14
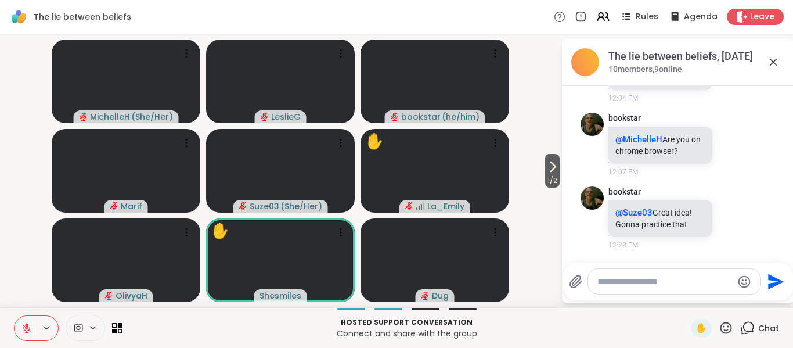
click at [26, 322] on button at bounding box center [26, 328] width 22 height 24
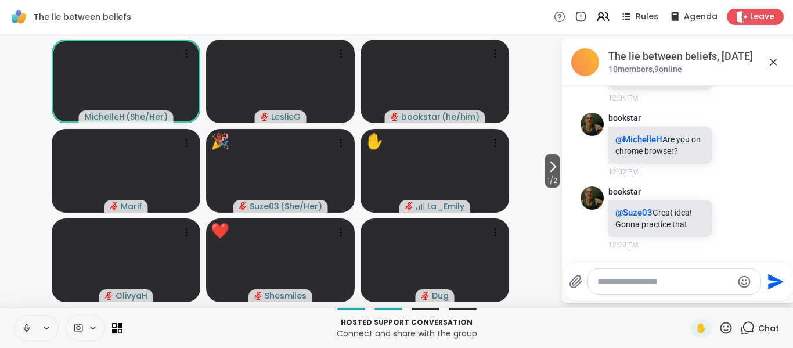
click at [29, 326] on icon at bounding box center [26, 328] width 10 height 10
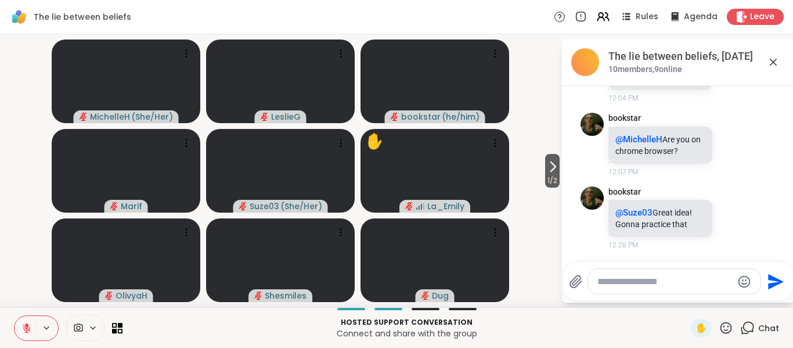
click at [28, 328] on icon at bounding box center [26, 325] width 3 height 5
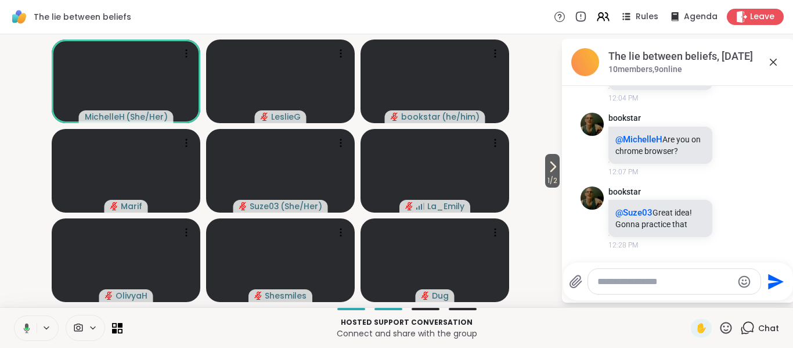
click at [26, 334] on button at bounding box center [25, 328] width 24 height 24
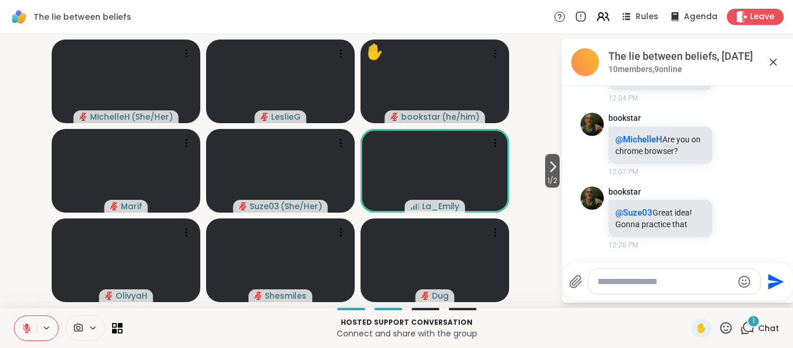
scroll to position [318, 0]
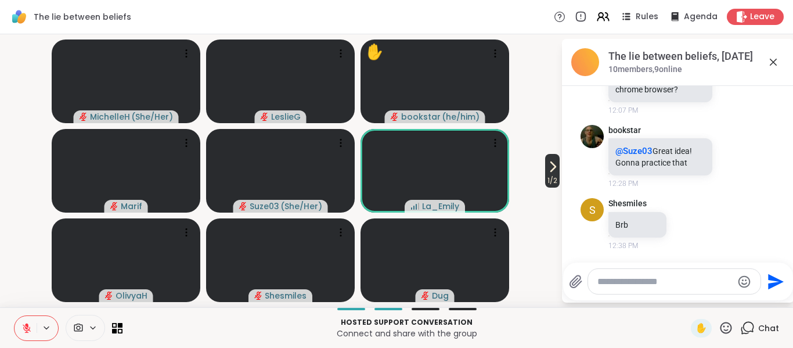
click at [556, 175] on span "1 / 2" at bounding box center [552, 181] width 15 height 14
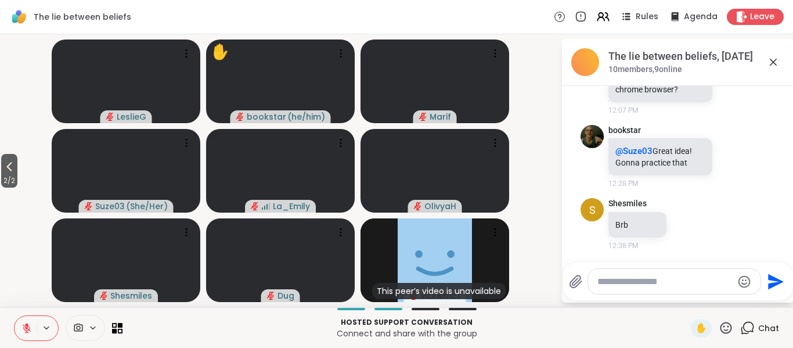
click at [719, 326] on icon at bounding box center [726, 328] width 15 height 15
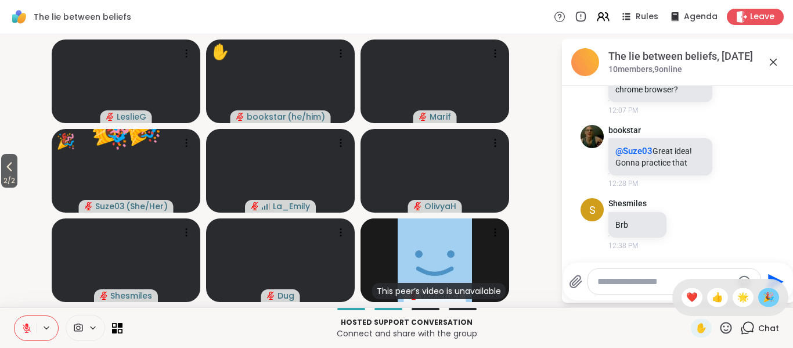
click at [763, 300] on span "🎉" at bounding box center [769, 297] width 12 height 14
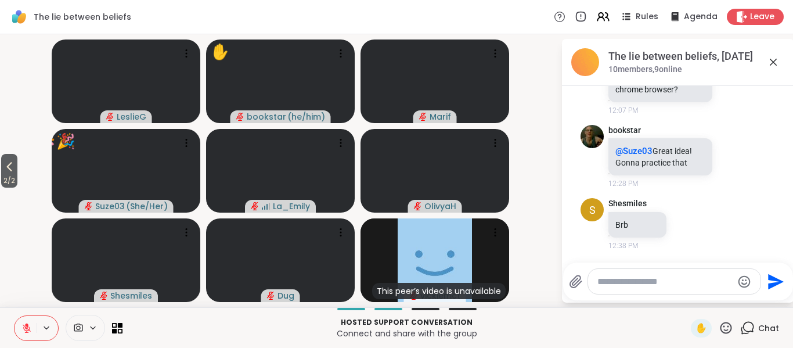
click at [26, 323] on icon at bounding box center [26, 328] width 10 height 10
click at [26, 330] on icon at bounding box center [25, 328] width 10 height 10
click at [8, 172] on icon at bounding box center [9, 167] width 14 height 14
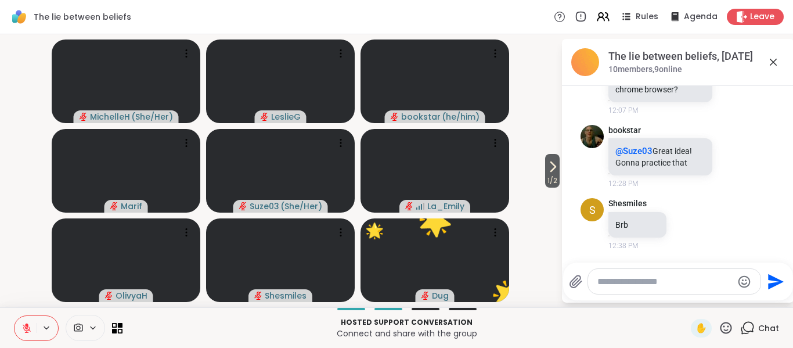
click at [27, 330] on icon at bounding box center [26, 328] width 10 height 10
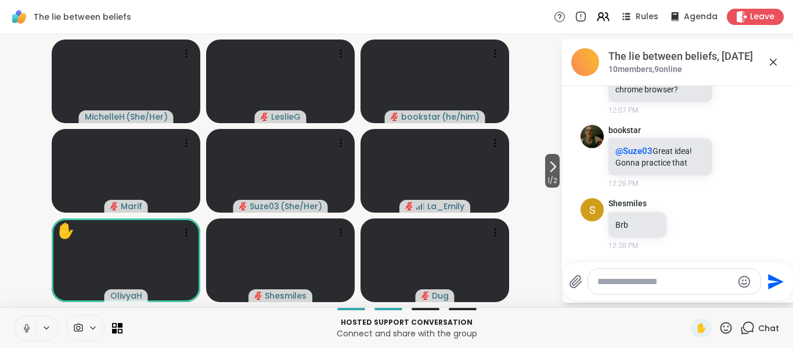
click at [26, 325] on icon at bounding box center [26, 328] width 10 height 10
click at [721, 330] on icon at bounding box center [727, 328] width 12 height 12
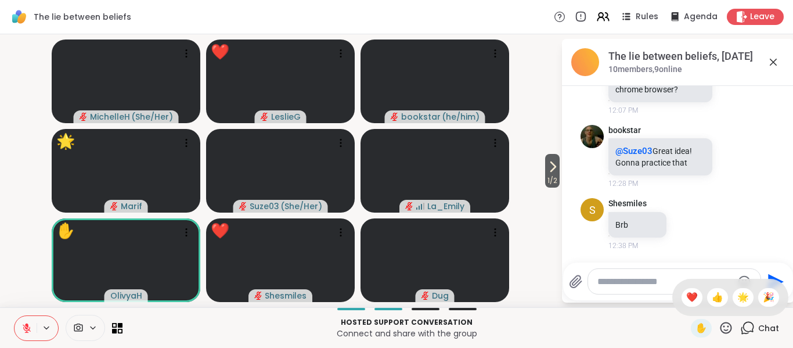
click at [737, 300] on span "🌟" at bounding box center [743, 297] width 12 height 14
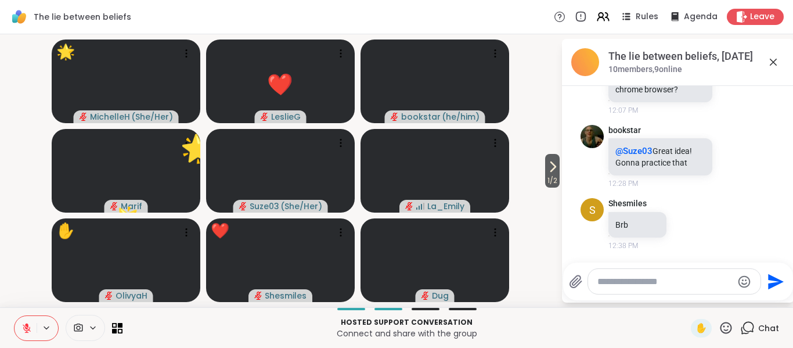
click at [24, 332] on icon at bounding box center [26, 328] width 10 height 10
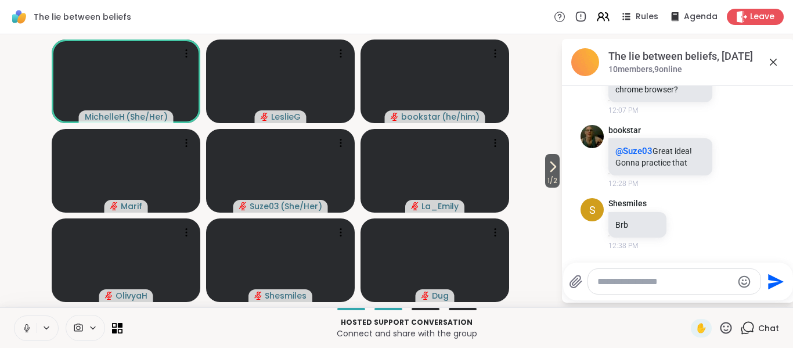
click at [24, 327] on icon at bounding box center [26, 328] width 10 height 10
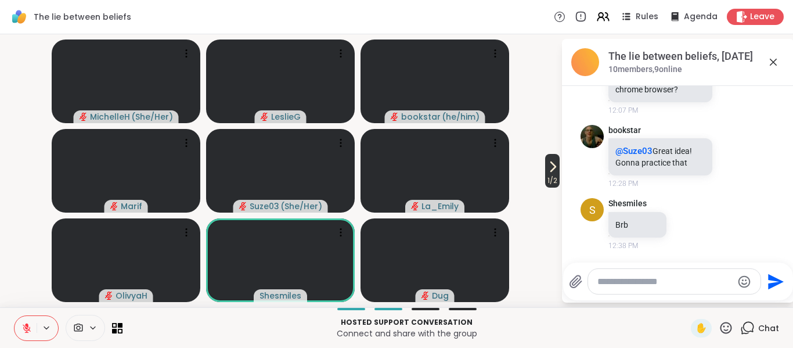
click at [552, 171] on icon at bounding box center [553, 167] width 14 height 14
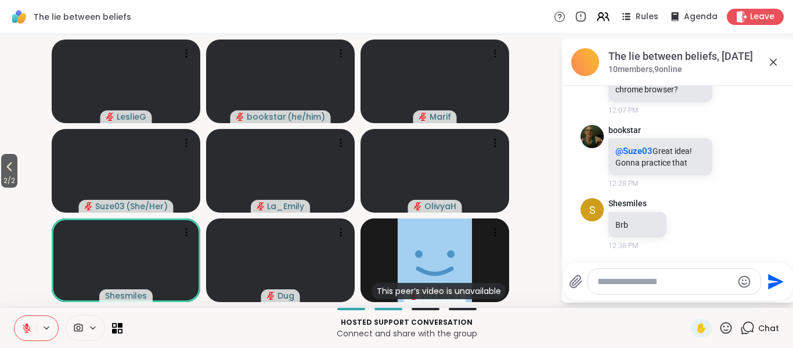
click at [721, 330] on icon at bounding box center [727, 328] width 12 height 12
click at [712, 296] on span "👍" at bounding box center [718, 297] width 12 height 14
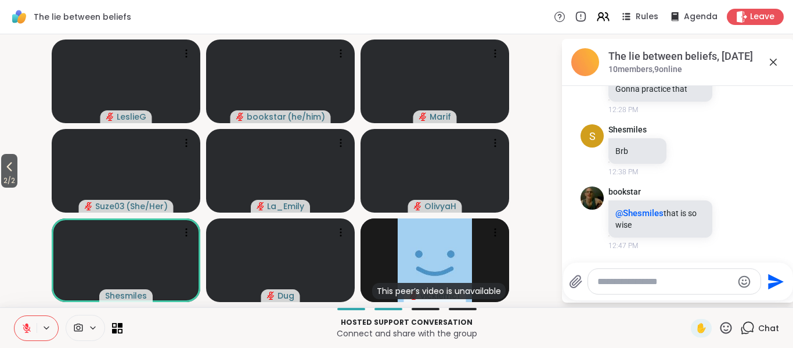
click at [721, 328] on icon at bounding box center [726, 328] width 15 height 15
click at [686, 300] on span "❤️" at bounding box center [692, 297] width 12 height 14
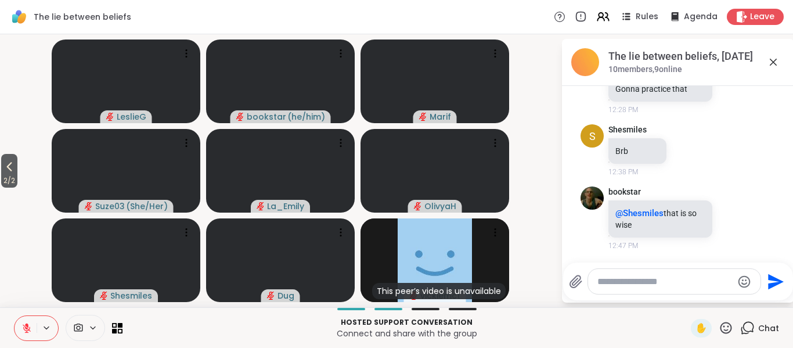
click at [25, 326] on icon at bounding box center [27, 328] width 8 height 8
click at [23, 333] on icon at bounding box center [26, 328] width 10 height 10
click at [28, 328] on icon at bounding box center [26, 328] width 10 height 10
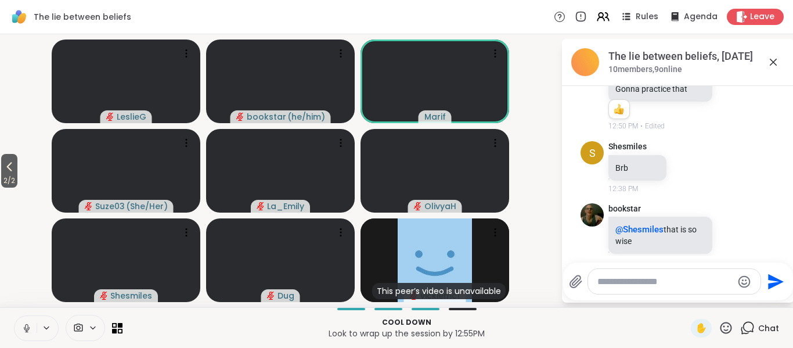
click at [28, 329] on icon at bounding box center [26, 328] width 10 height 10
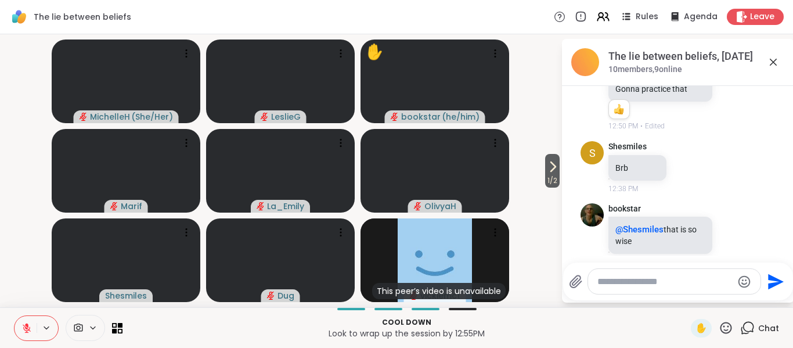
click at [21, 332] on icon at bounding box center [26, 328] width 10 height 10
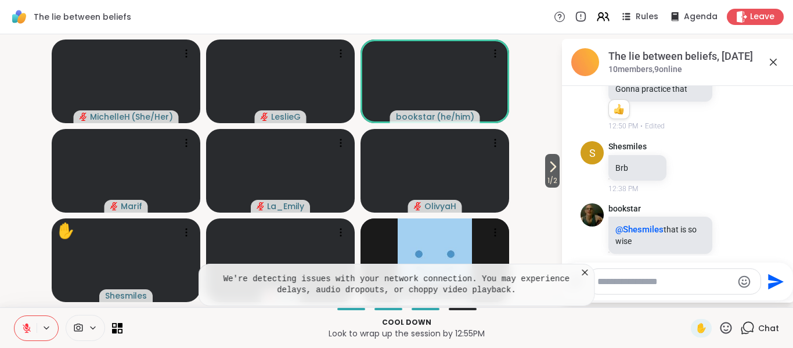
click at [586, 272] on icon at bounding box center [586, 273] width 12 height 12
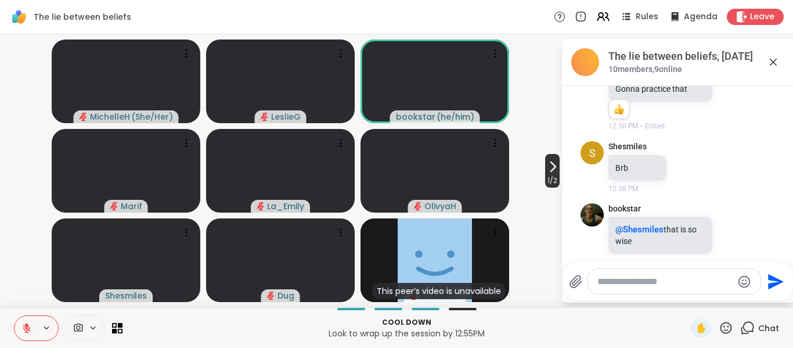
click at [556, 175] on span "1 / 2" at bounding box center [552, 181] width 15 height 14
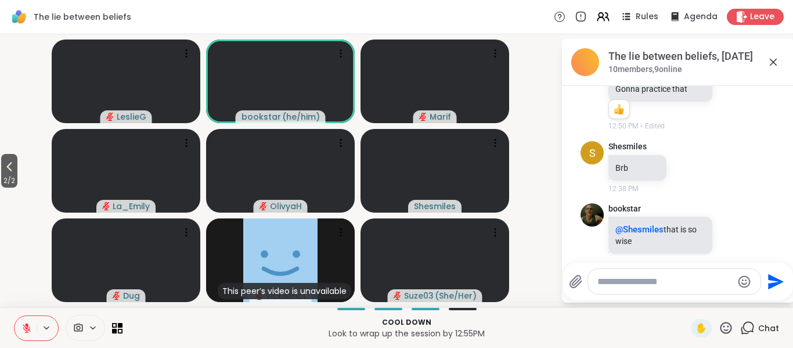
click at [722, 328] on icon at bounding box center [726, 328] width 15 height 15
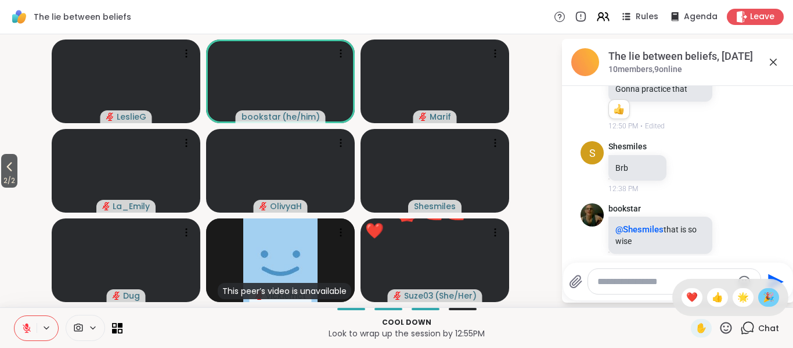
click at [763, 299] on span "🎉" at bounding box center [769, 297] width 12 height 14
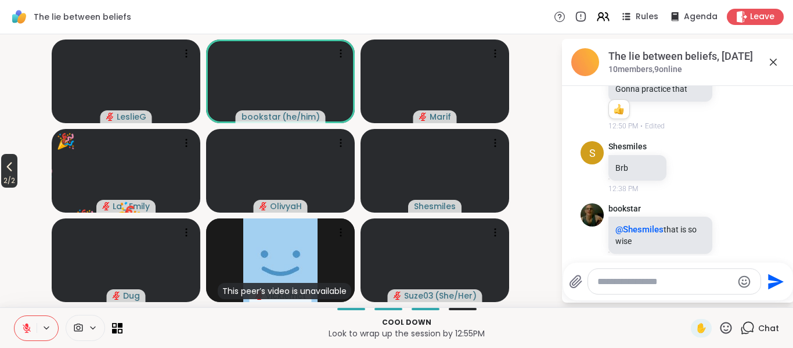
click at [2, 176] on span "2 / 2" at bounding box center [9, 181] width 16 height 14
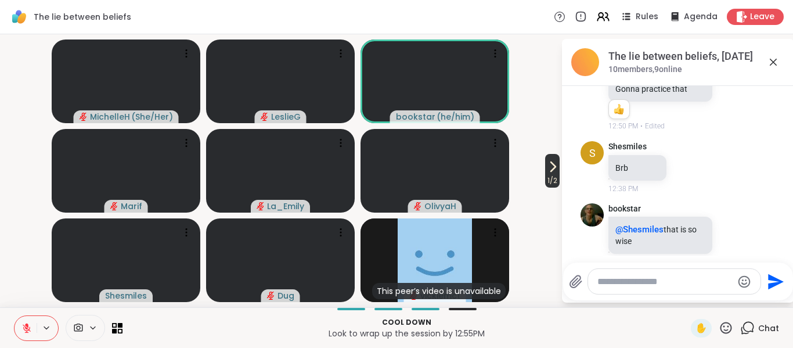
click at [546, 175] on span "1 / 2" at bounding box center [552, 181] width 15 height 14
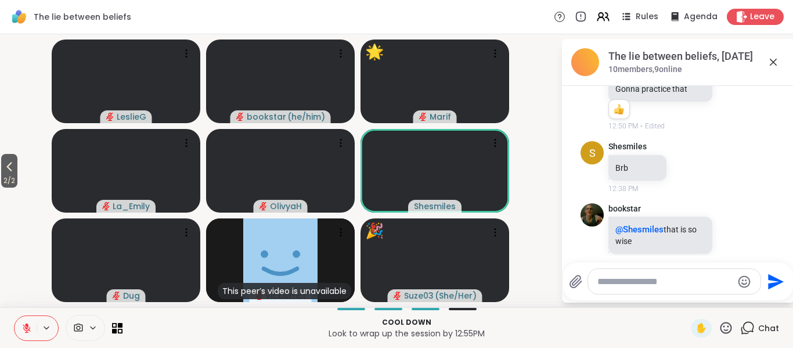
click at [28, 327] on icon at bounding box center [26, 328] width 10 height 10
click at [22, 330] on icon at bounding box center [26, 328] width 10 height 10
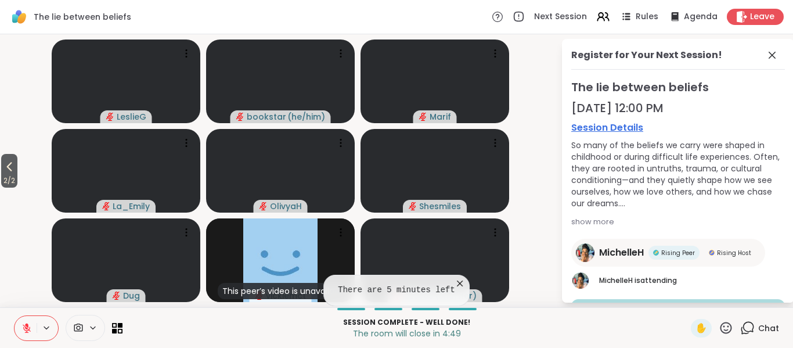
click at [26, 328] on icon at bounding box center [27, 328] width 8 height 8
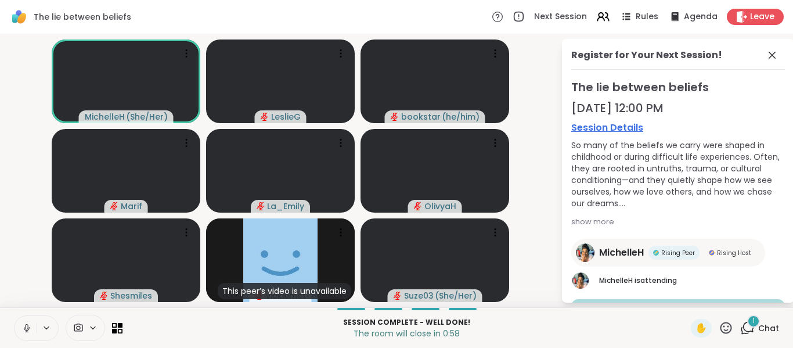
click at [24, 329] on icon at bounding box center [26, 328] width 10 height 10
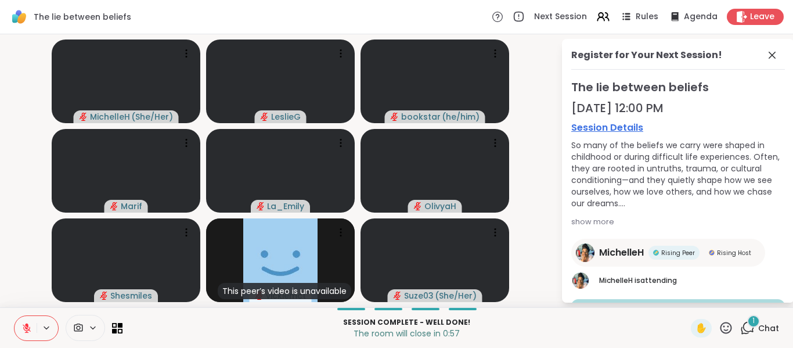
click at [758, 330] on span "Chat" at bounding box center [768, 328] width 21 height 12
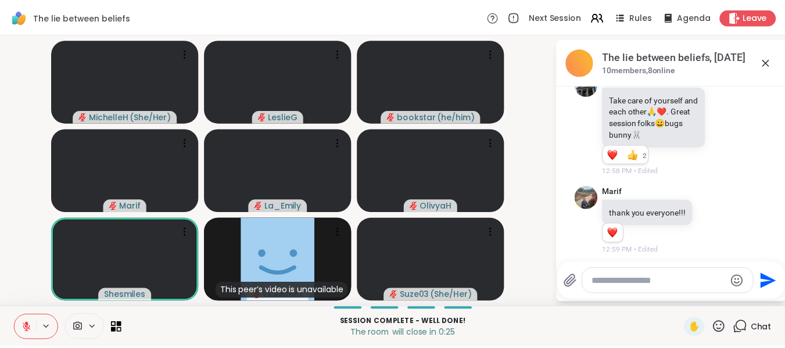
scroll to position [624, 0]
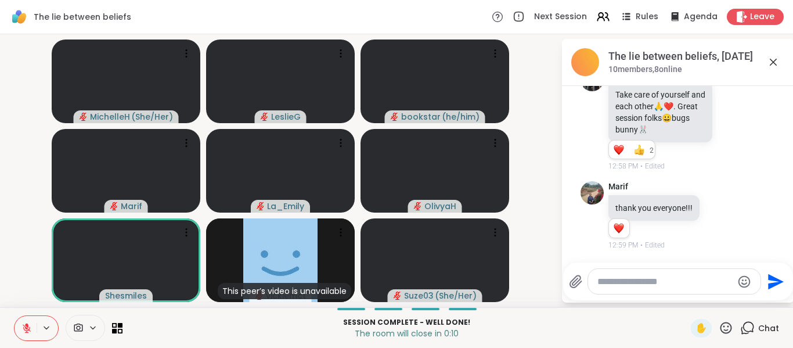
click at [719, 328] on icon at bounding box center [726, 328] width 15 height 15
click at [686, 296] on span "❤️" at bounding box center [692, 297] width 12 height 14
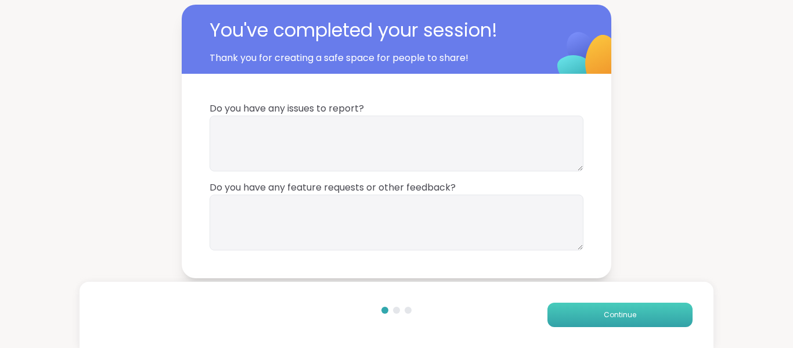
click at [625, 323] on button "Continue" at bounding box center [620, 315] width 145 height 24
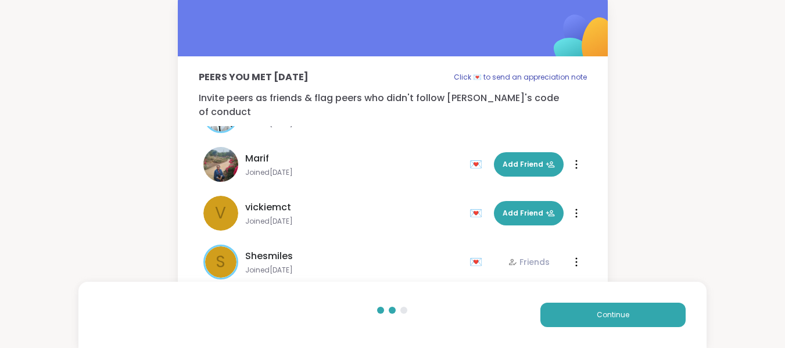
scroll to position [74, 0]
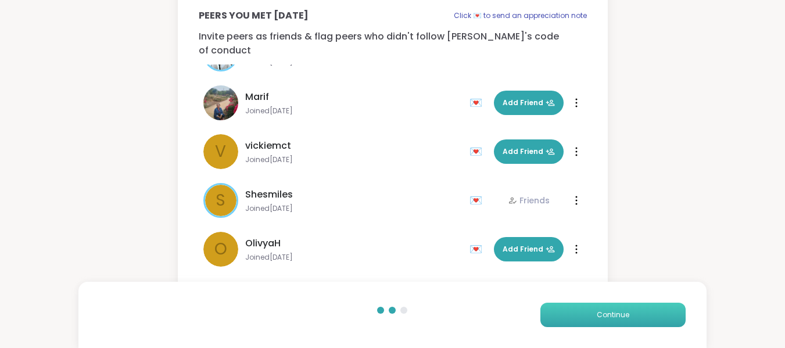
click at [628, 321] on button "Continue" at bounding box center [612, 315] width 145 height 24
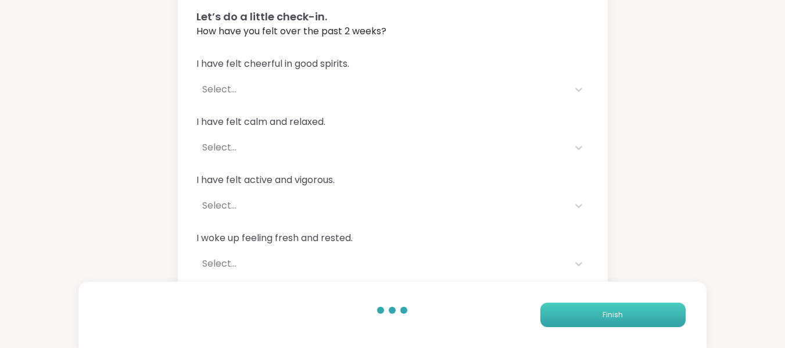
click at [650, 311] on button "Finish" at bounding box center [612, 315] width 145 height 24
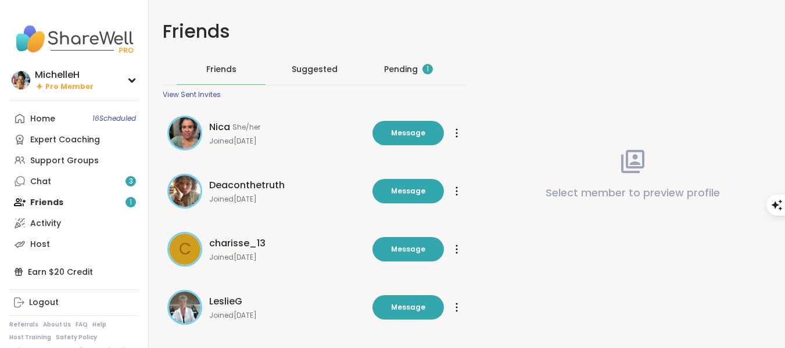
click at [400, 69] on div "Pending 1" at bounding box center [408, 69] width 49 height 12
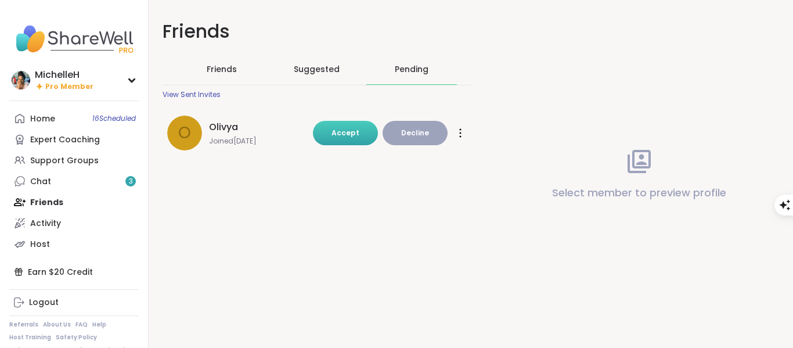
click at [361, 131] on button "Accept" at bounding box center [345, 133] width 65 height 24
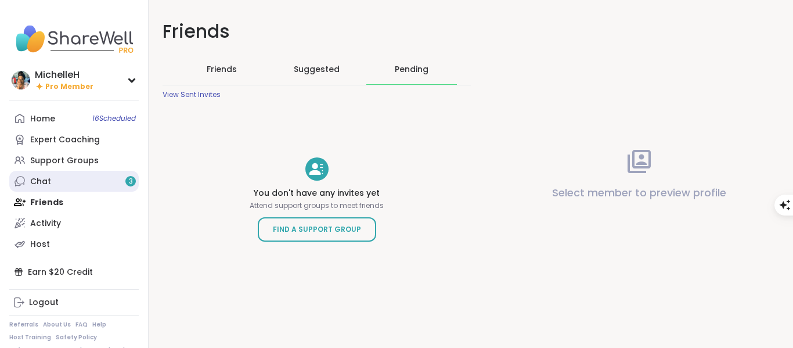
click at [56, 179] on link "Chat 3" at bounding box center [73, 181] width 129 height 21
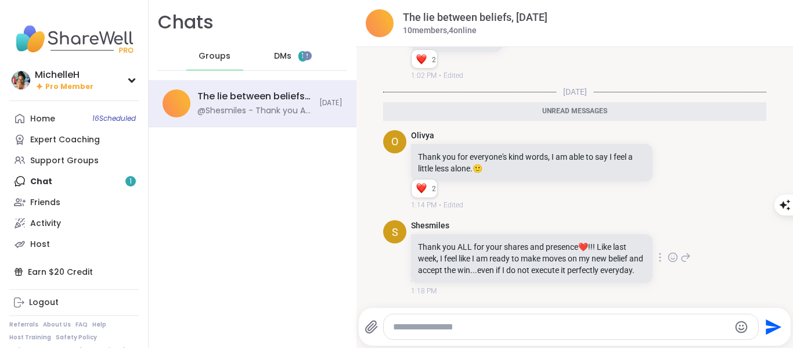
click at [681, 255] on icon at bounding box center [686, 257] width 10 height 14
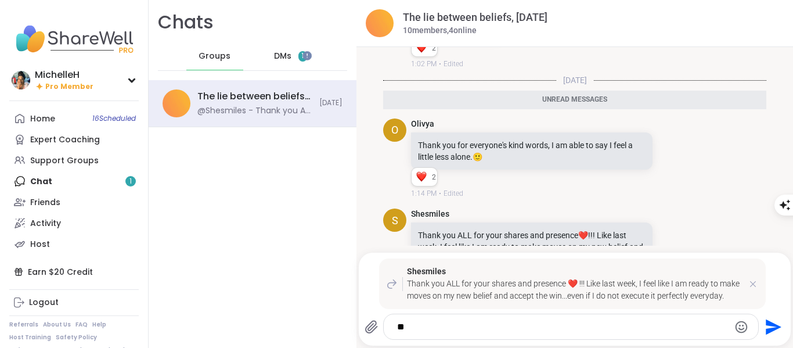
type textarea "*"
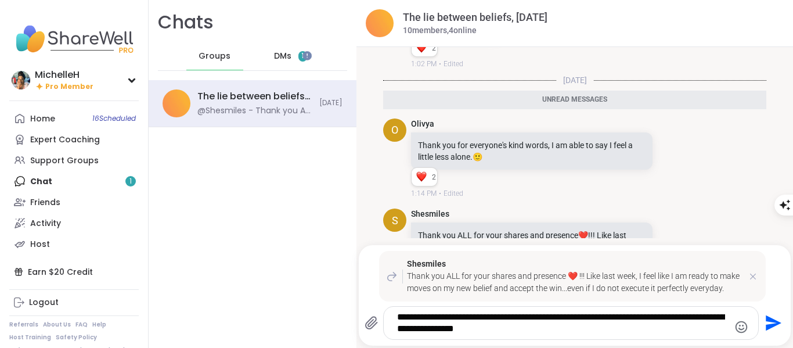
type textarea "**********"
click at [767, 326] on icon "Send" at bounding box center [774, 323] width 16 height 16
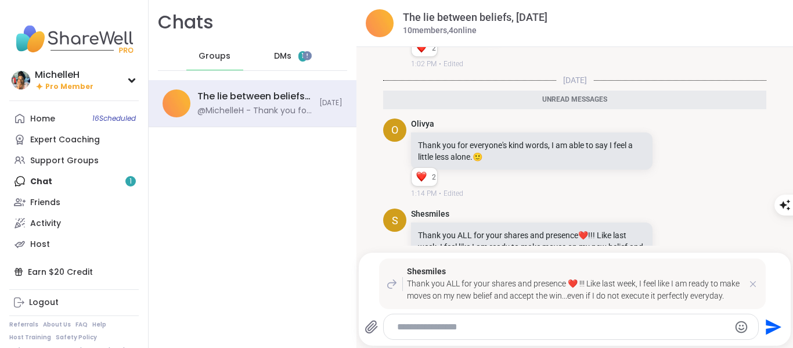
scroll to position [789, 0]
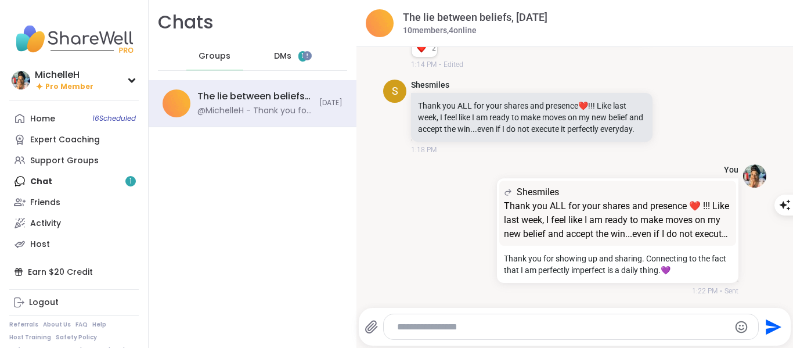
click at [283, 58] on span "DMs" at bounding box center [282, 57] width 17 height 12
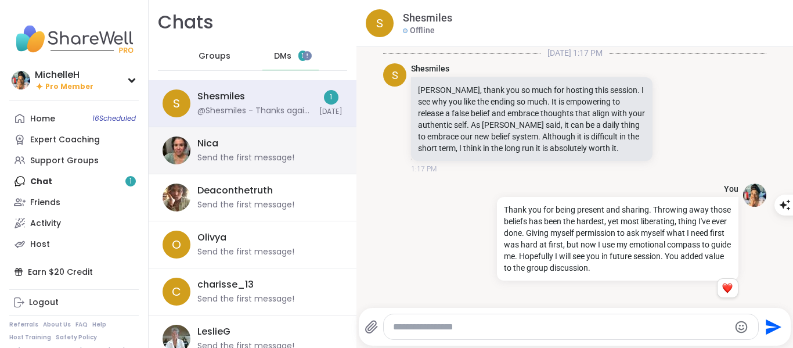
scroll to position [317, 0]
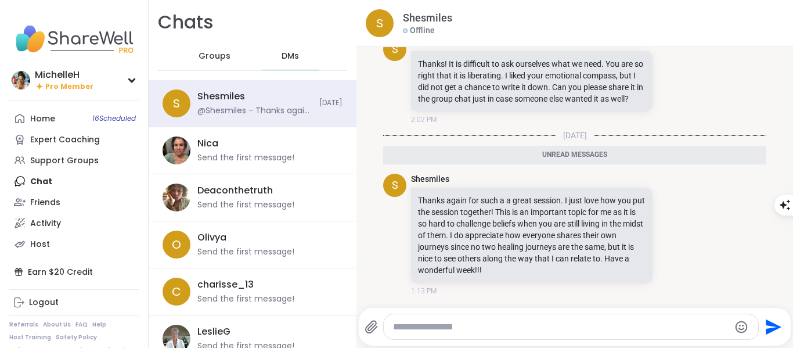
click at [490, 322] on textarea "Type your message" at bounding box center [561, 327] width 337 height 12
type textarea "*"
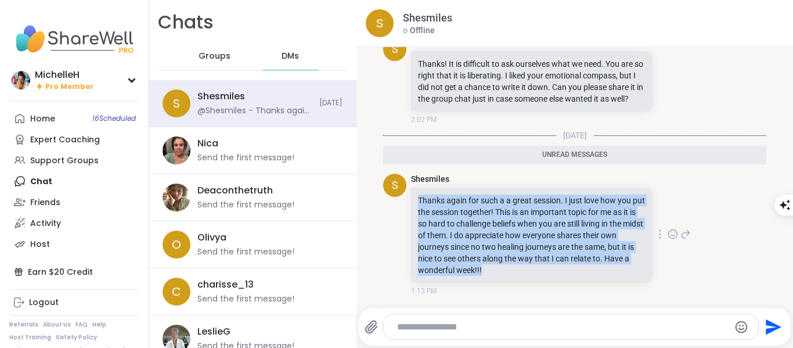
drag, startPoint x: 611, startPoint y: 272, endPoint x: 407, endPoint y: 200, distance: 216.9
click at [407, 200] on div "S Shesmiles Thanks again for such a a great session. I just love how you put th…" at bounding box center [574, 235] width 383 height 132
copy p "Thanks again for such a a great session. I just love how you put the session to…"
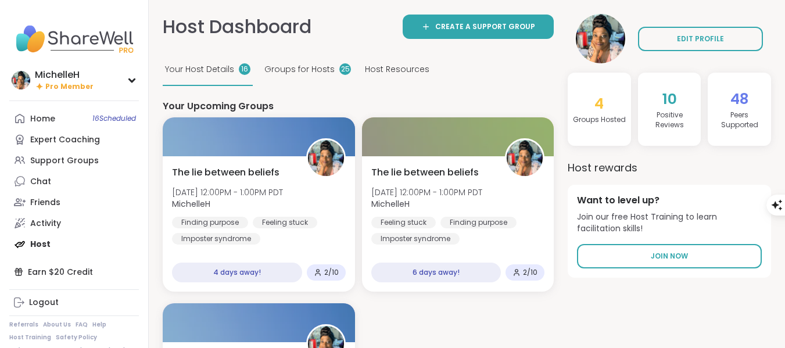
click at [667, 103] on span "10" at bounding box center [669, 99] width 15 height 20
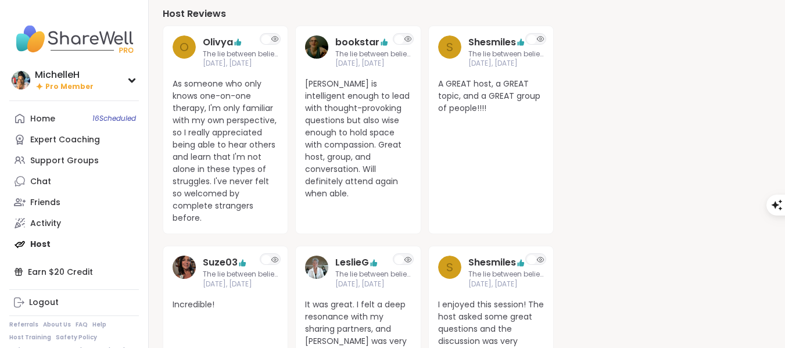
scroll to position [523, 0]
click at [310, 49] on img at bounding box center [316, 46] width 23 height 23
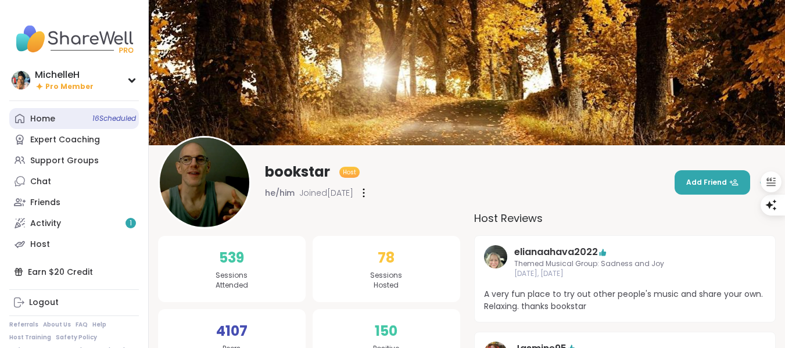
click at [50, 120] on div "Home 16 Scheduled" at bounding box center [42, 119] width 25 height 12
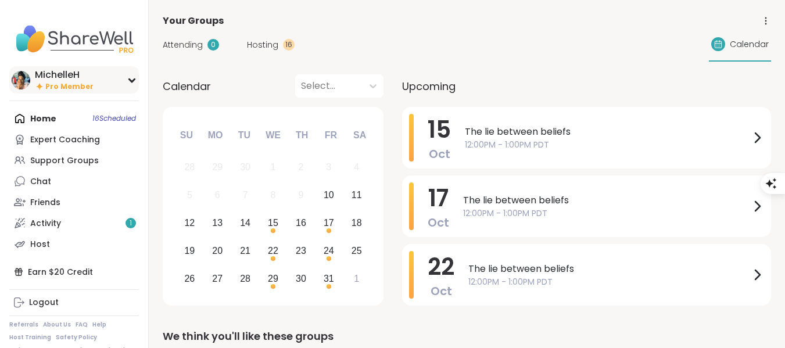
click at [55, 84] on span "Pro Member" at bounding box center [69, 87] width 48 height 10
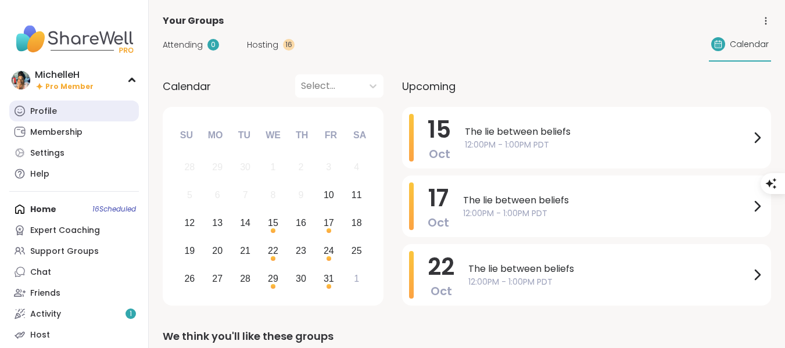
click at [33, 114] on div "Profile" at bounding box center [43, 112] width 27 height 12
